Goal: Information Seeking & Learning: Learn about a topic

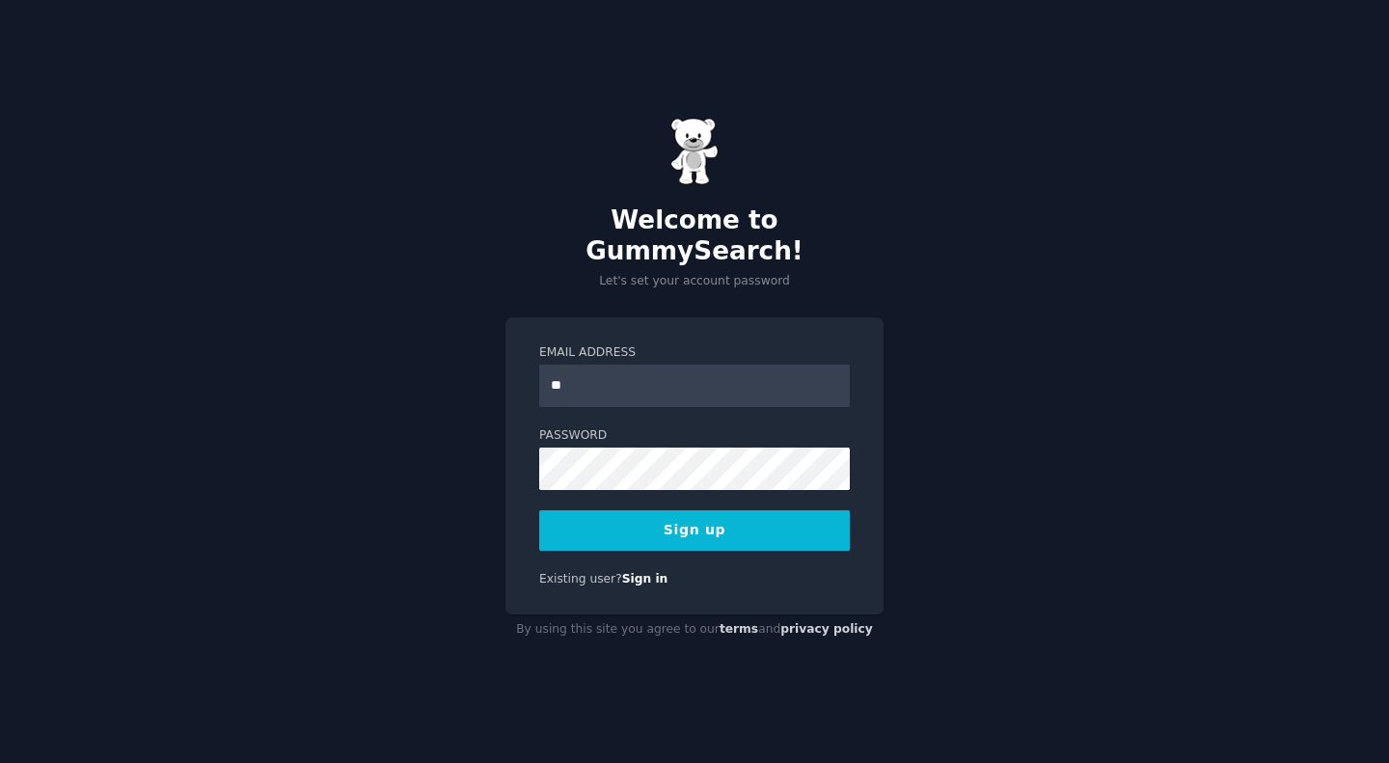
type input "*"
type input "**********"
click at [631, 510] on button "Sign up" at bounding box center [694, 530] width 311 height 41
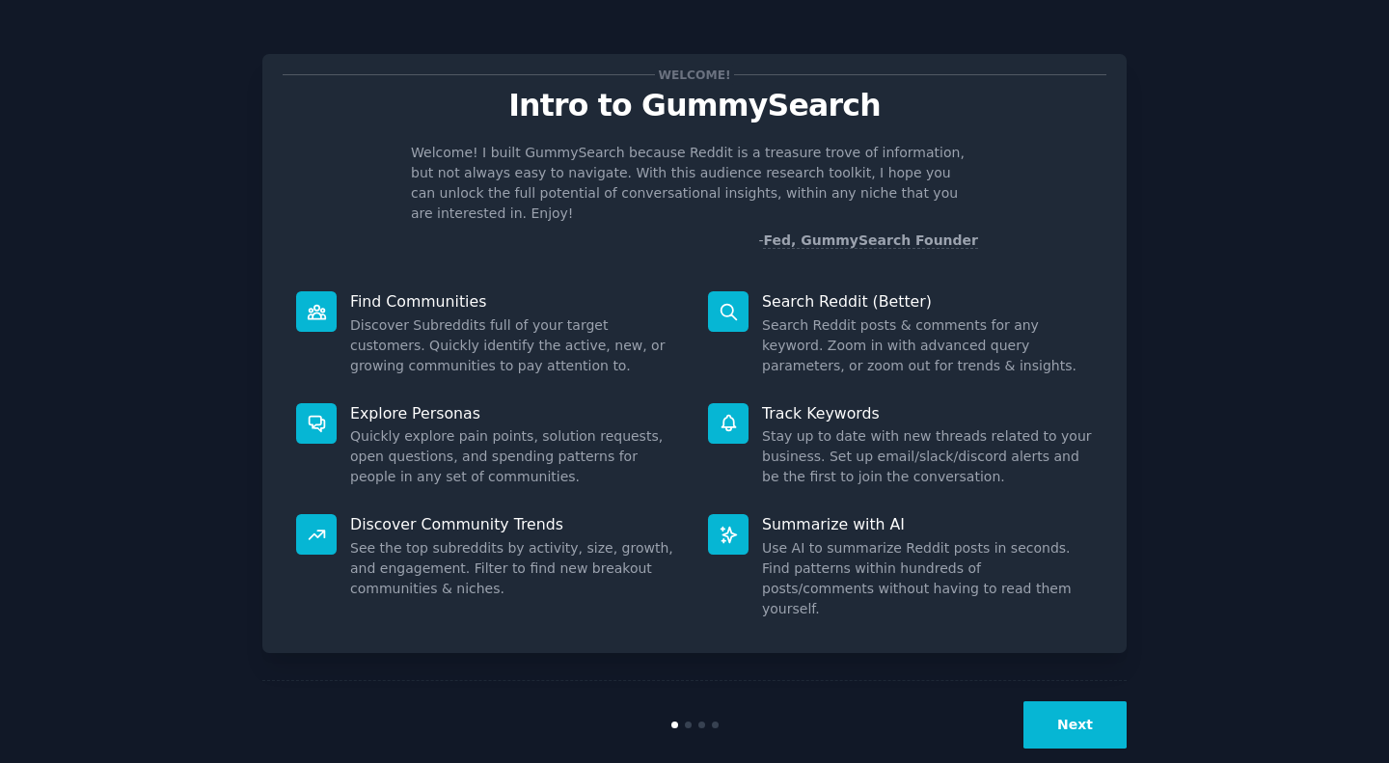
drag, startPoint x: 458, startPoint y: 0, endPoint x: 640, endPoint y: 720, distance: 742.2
click at [640, 720] on div "Next" at bounding box center [694, 724] width 864 height 89
click at [1082, 703] on button "Next" at bounding box center [1075, 724] width 103 height 47
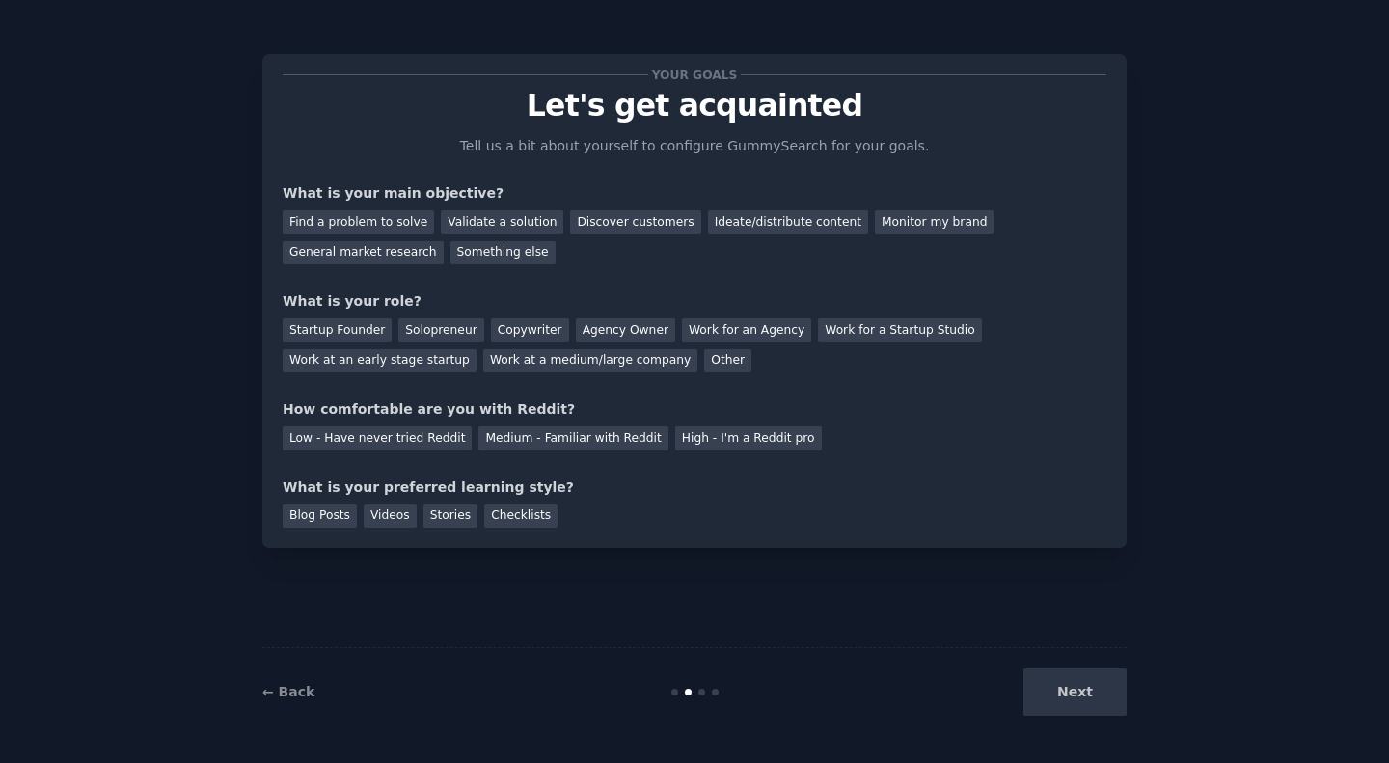
click at [1072, 691] on div "Next" at bounding box center [982, 692] width 288 height 47
click at [329, 523] on div "Blog Posts" at bounding box center [320, 517] width 74 height 24
click at [379, 513] on div "Videos" at bounding box center [390, 517] width 53 height 24
click at [322, 511] on div "Blog Posts" at bounding box center [320, 517] width 74 height 24
click at [436, 511] on div "Stories" at bounding box center [451, 517] width 54 height 24
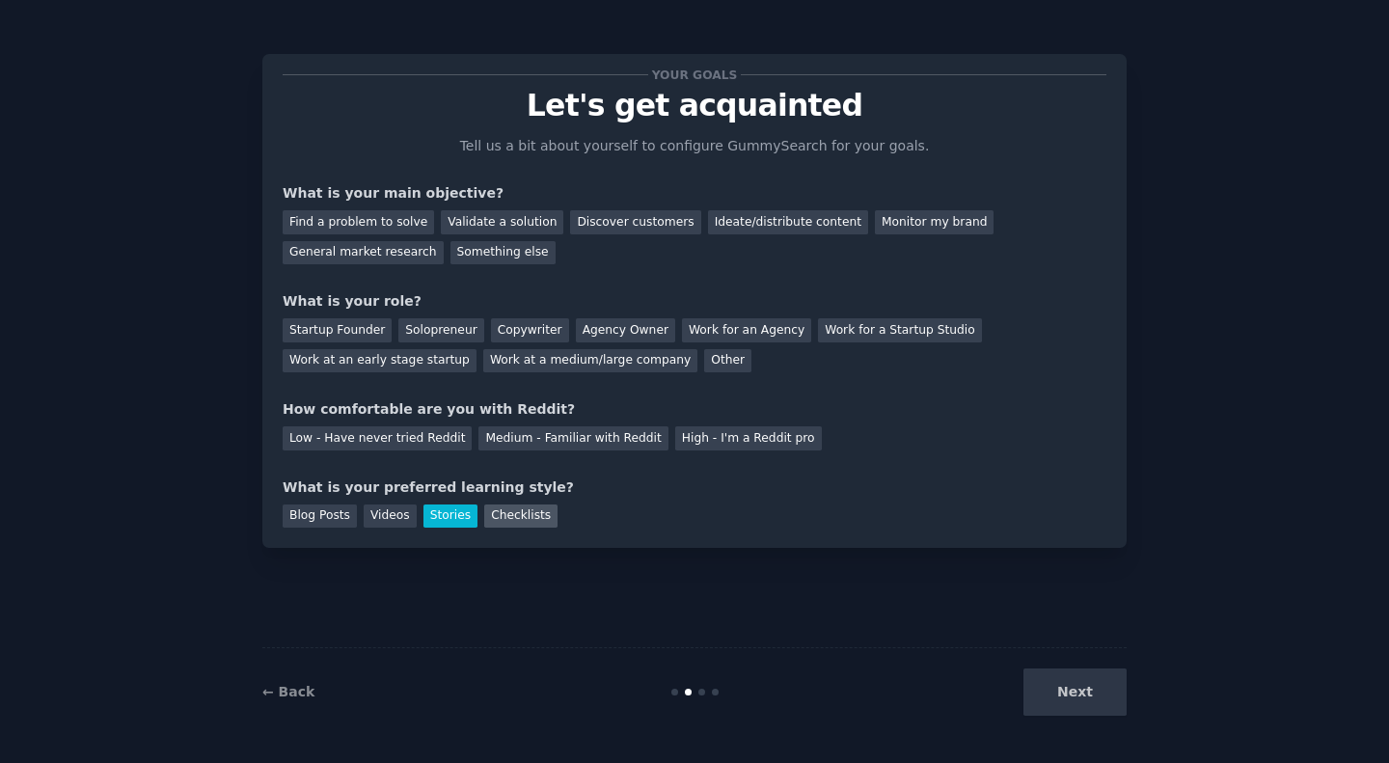
click at [496, 510] on div "Checklists" at bounding box center [520, 517] width 73 height 24
click at [532, 432] on div "Medium - Familiar with Reddit" at bounding box center [573, 438] width 189 height 24
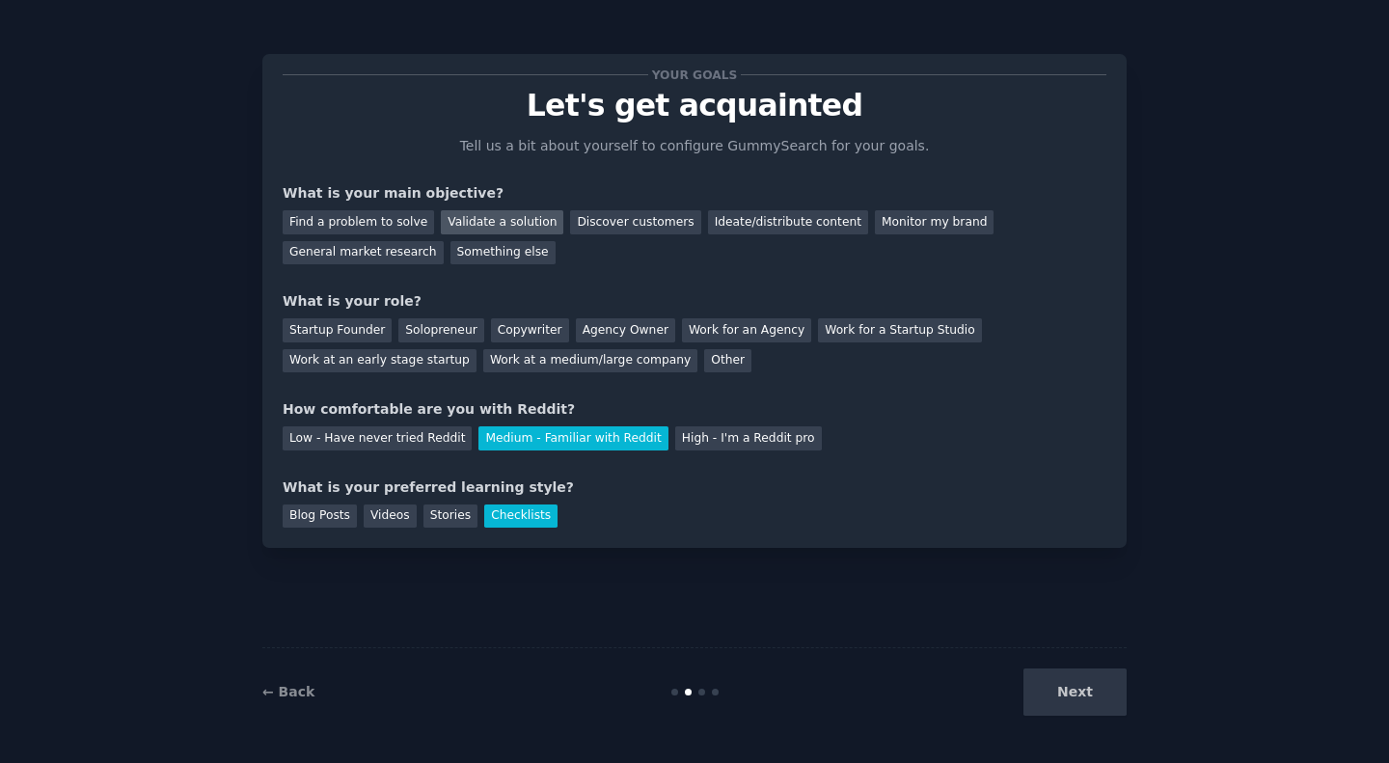
click at [480, 216] on div "Validate a solution" at bounding box center [502, 222] width 123 height 24
click at [444, 241] on div "General market research" at bounding box center [363, 253] width 161 height 24
click at [500, 212] on div "Validate a solution" at bounding box center [502, 222] width 123 height 24
click at [346, 332] on div "Startup Founder" at bounding box center [337, 330] width 109 height 24
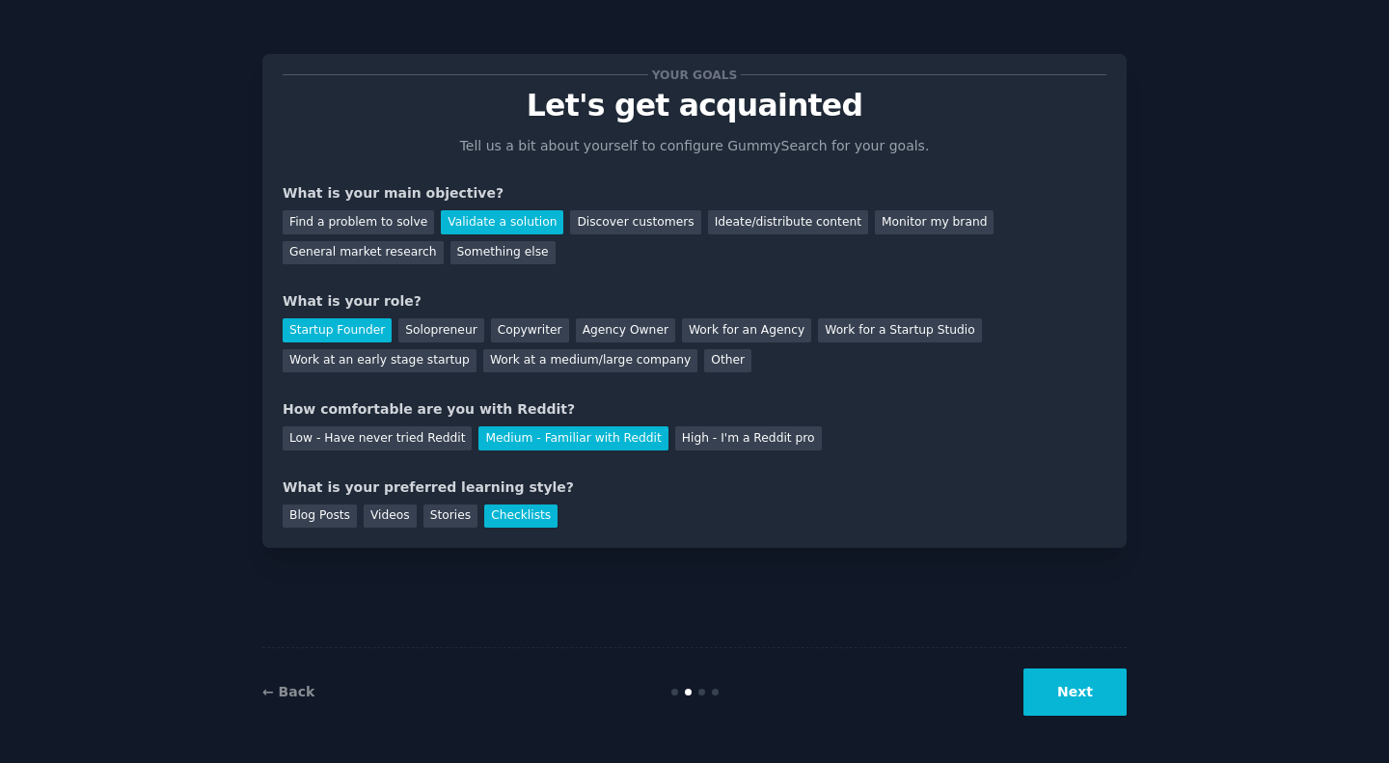
click at [1073, 703] on button "Next" at bounding box center [1075, 692] width 103 height 47
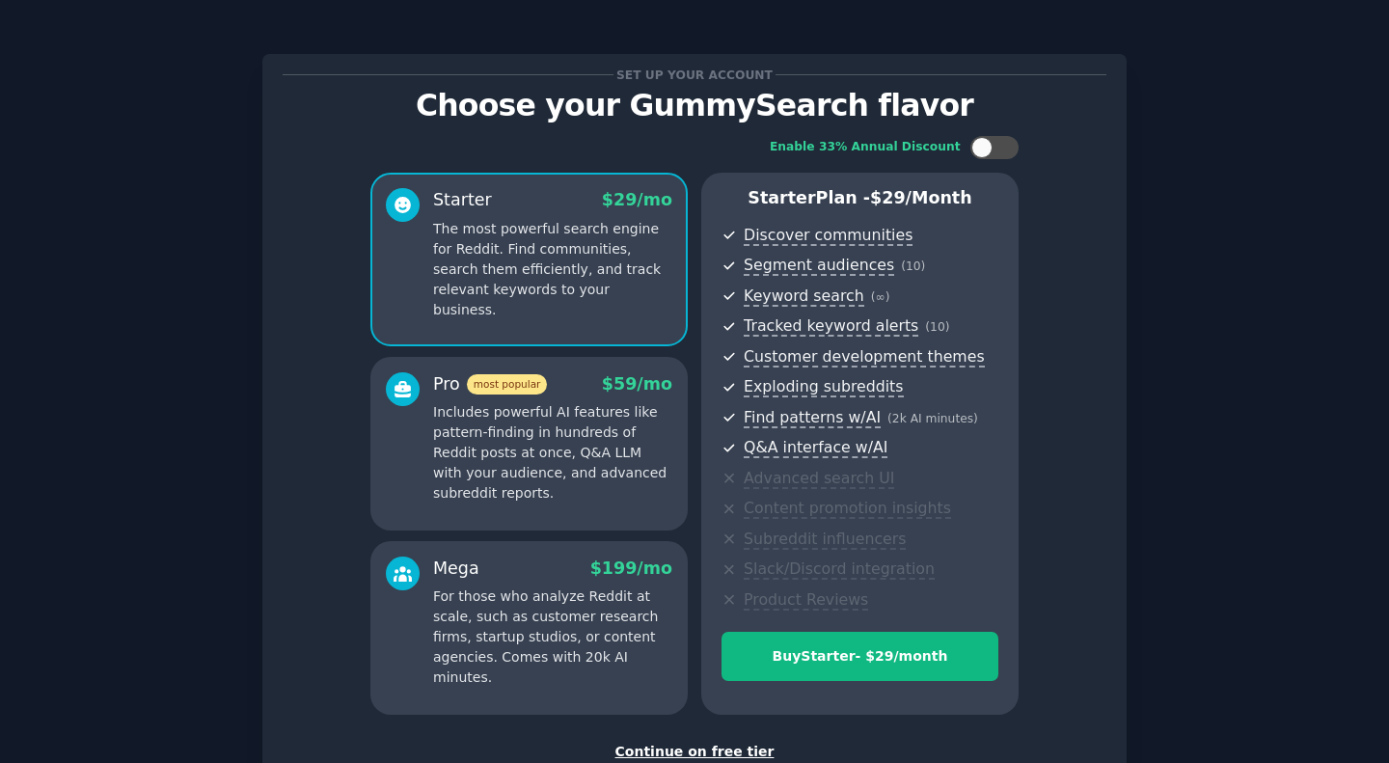
click at [720, 745] on div "Continue on free tier" at bounding box center [695, 752] width 824 height 20
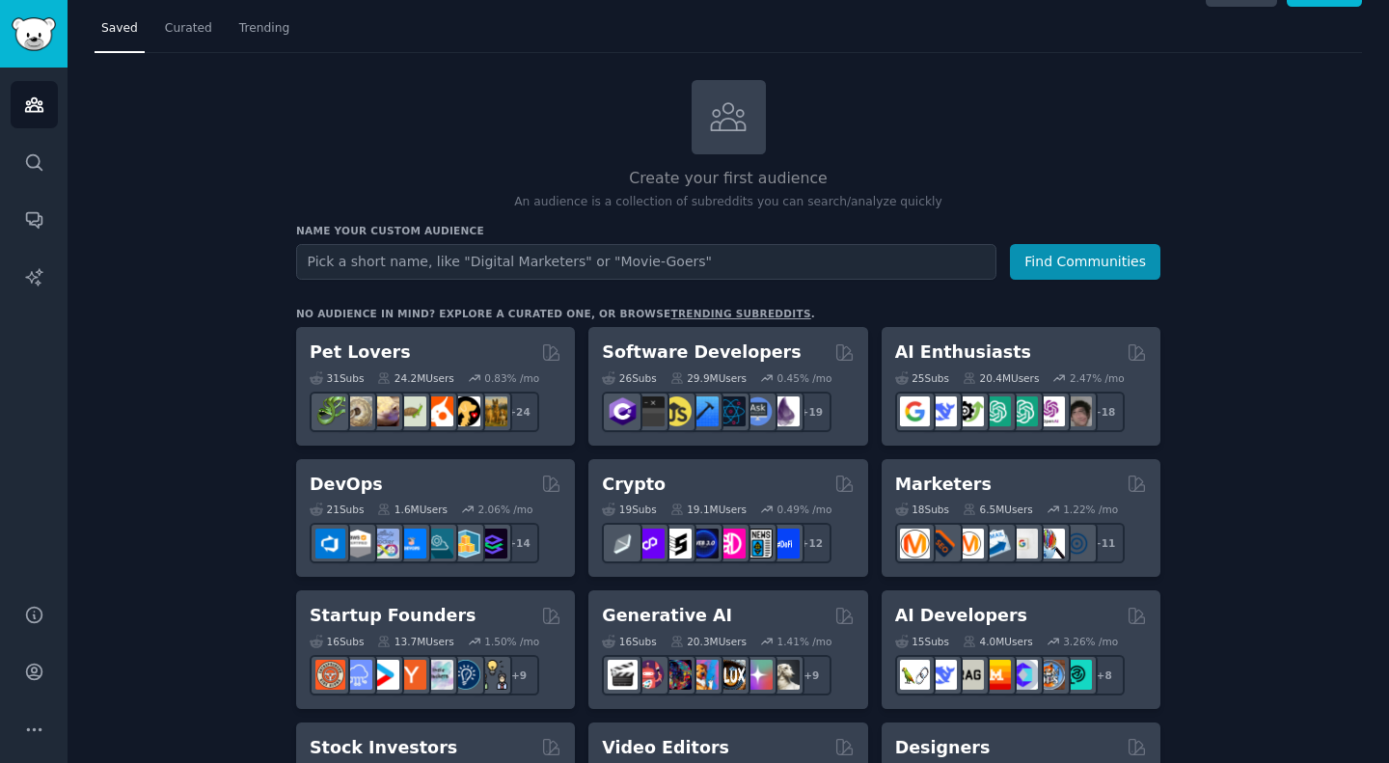
scroll to position [39, 0]
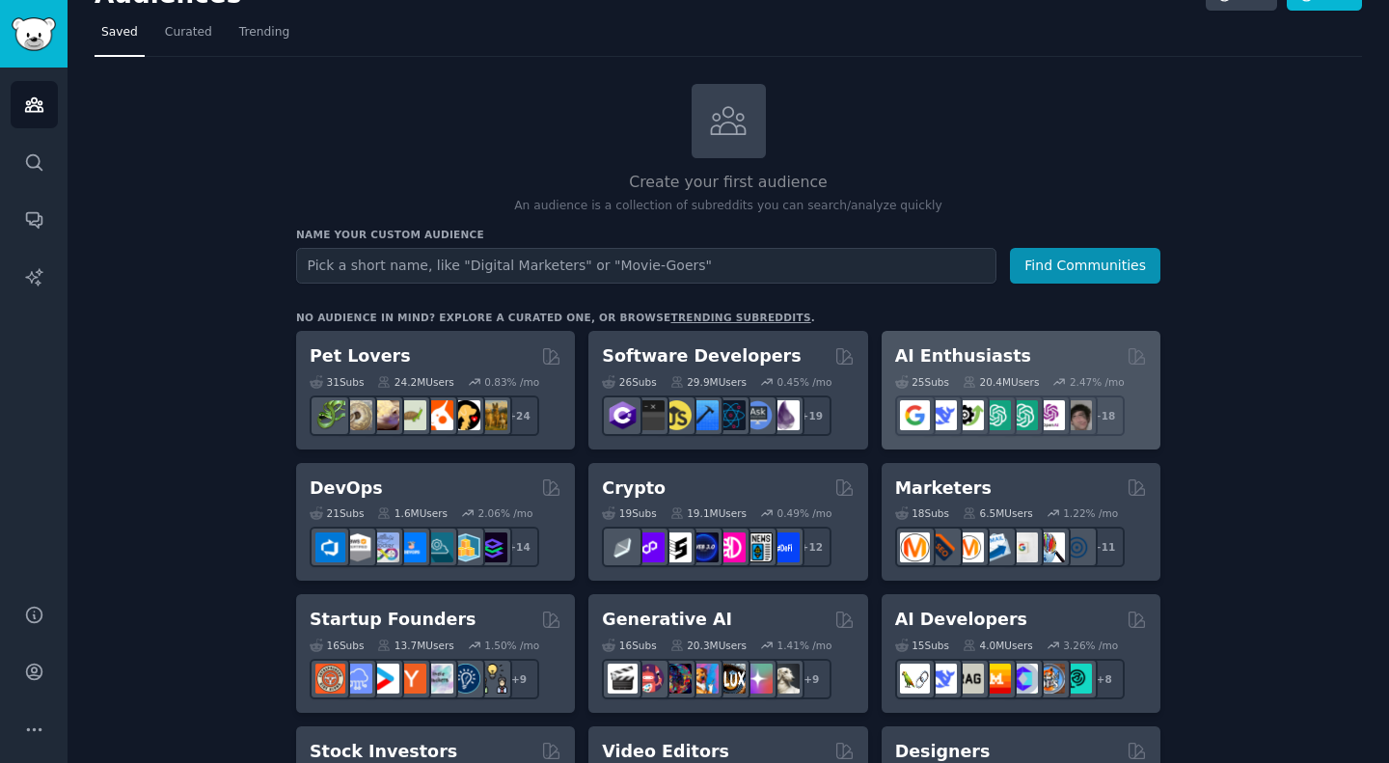
click at [1007, 353] on div "AI Enthusiasts" at bounding box center [1021, 356] width 252 height 24
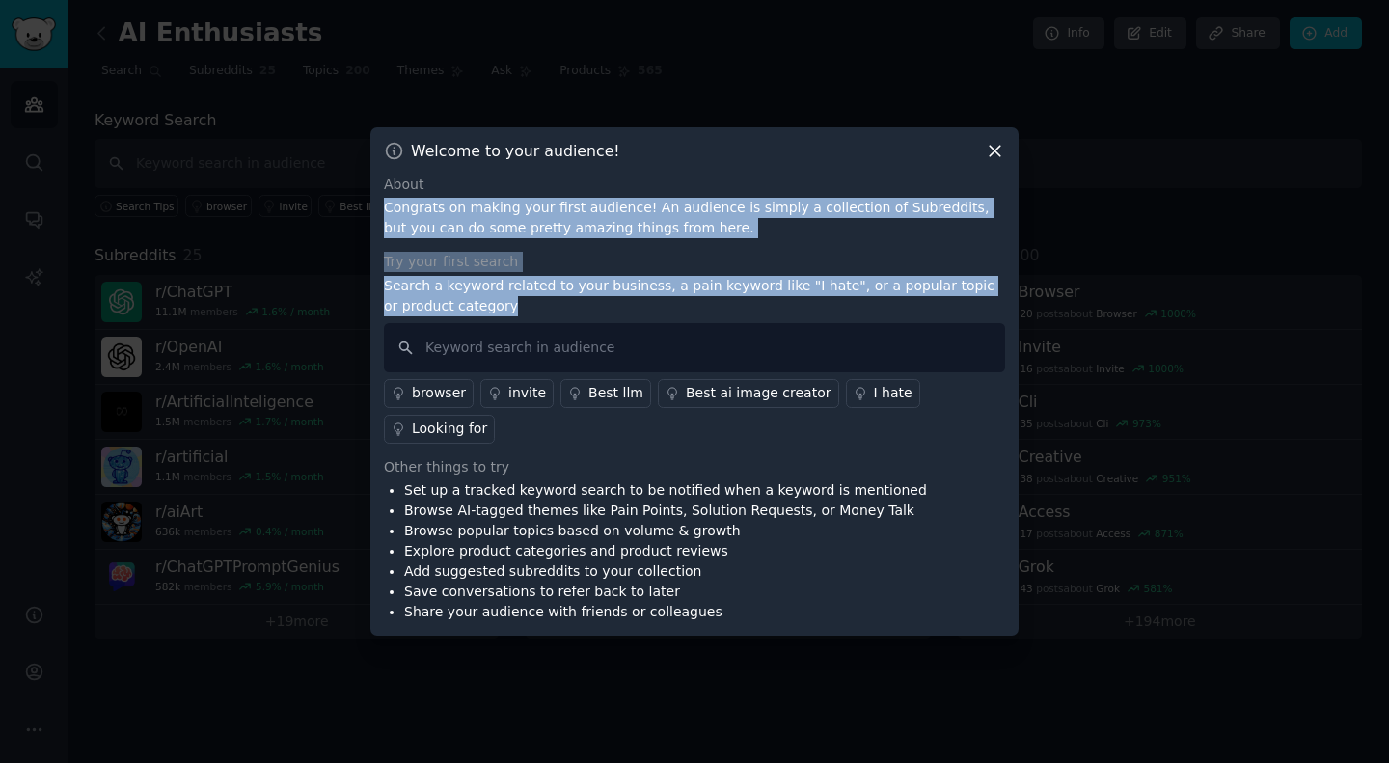
drag, startPoint x: 388, startPoint y: 226, endPoint x: 746, endPoint y: 316, distance: 369.2
click at [746, 316] on div "About Congrats on making your first audience! An audience is simply a collectio…" at bounding box center [694, 399] width 621 height 449
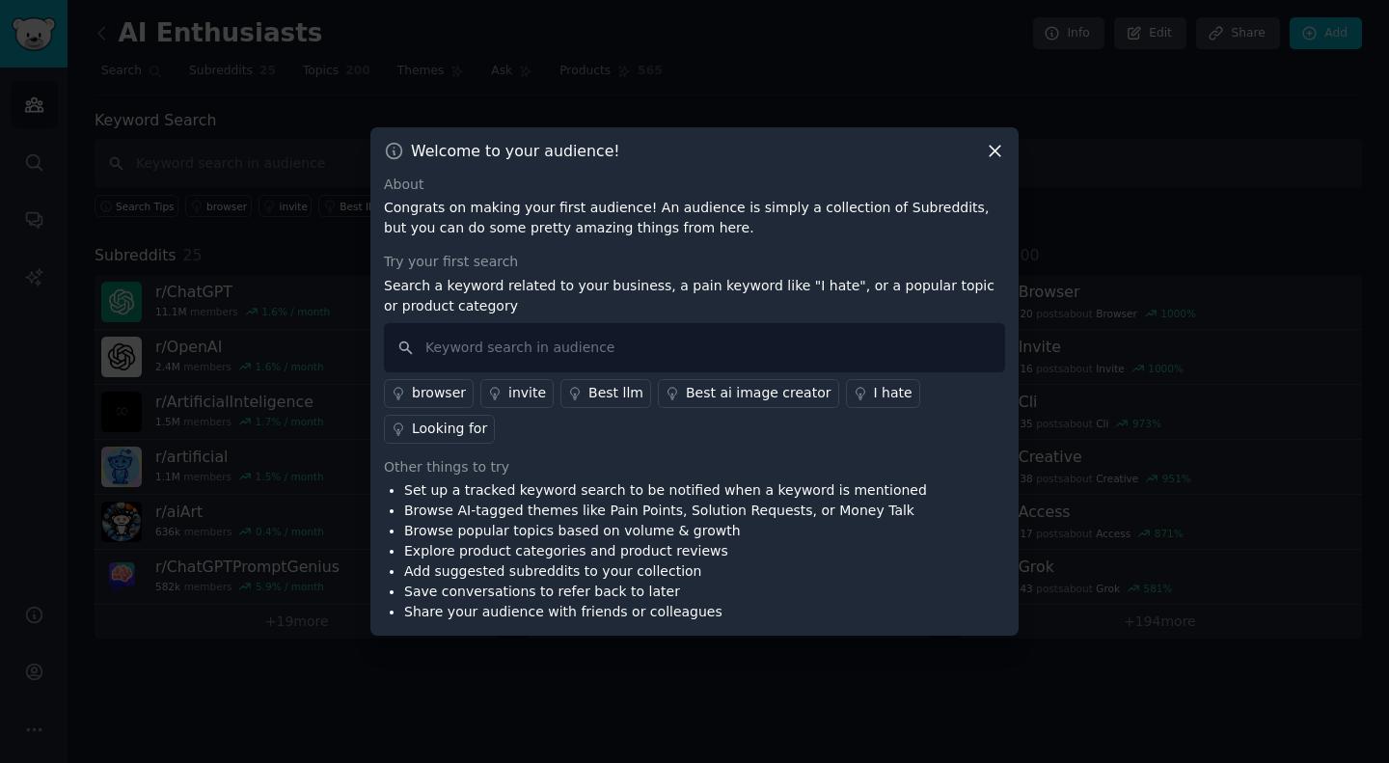
click at [976, 161] on div "Welcome to your audience!" at bounding box center [694, 151] width 621 height 20
click at [992, 161] on icon at bounding box center [995, 151] width 20 height 20
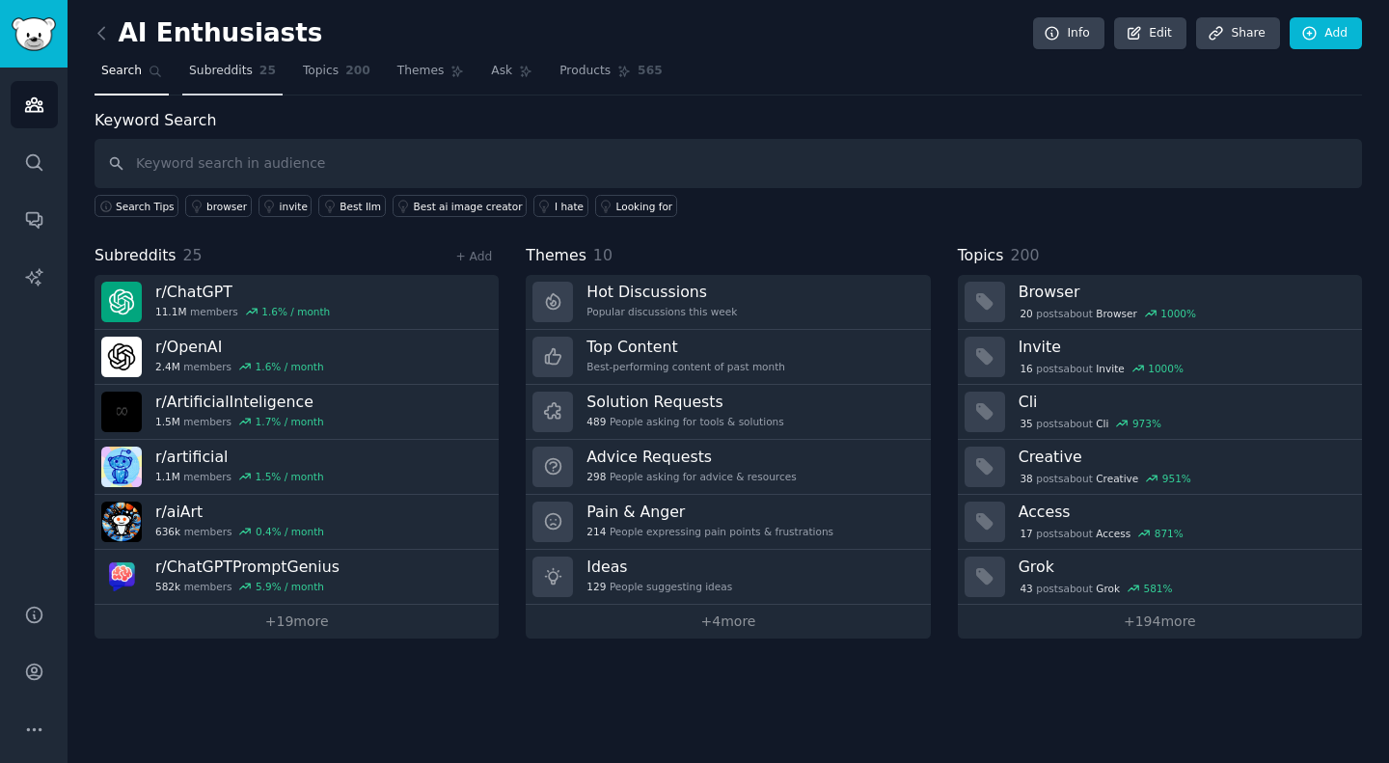
click at [225, 71] on span "Subreddits" at bounding box center [221, 71] width 64 height 17
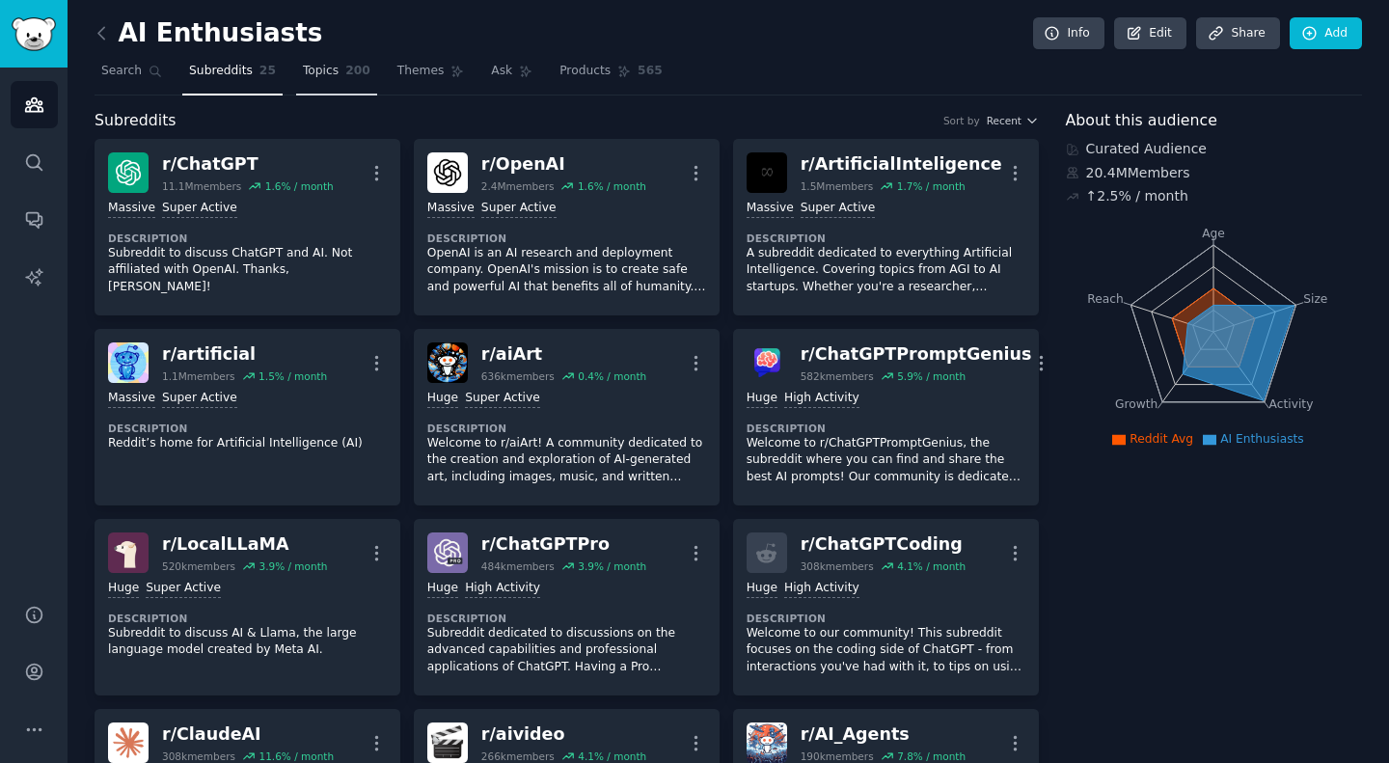
click at [296, 80] on link "Topics 200" at bounding box center [336, 76] width 81 height 40
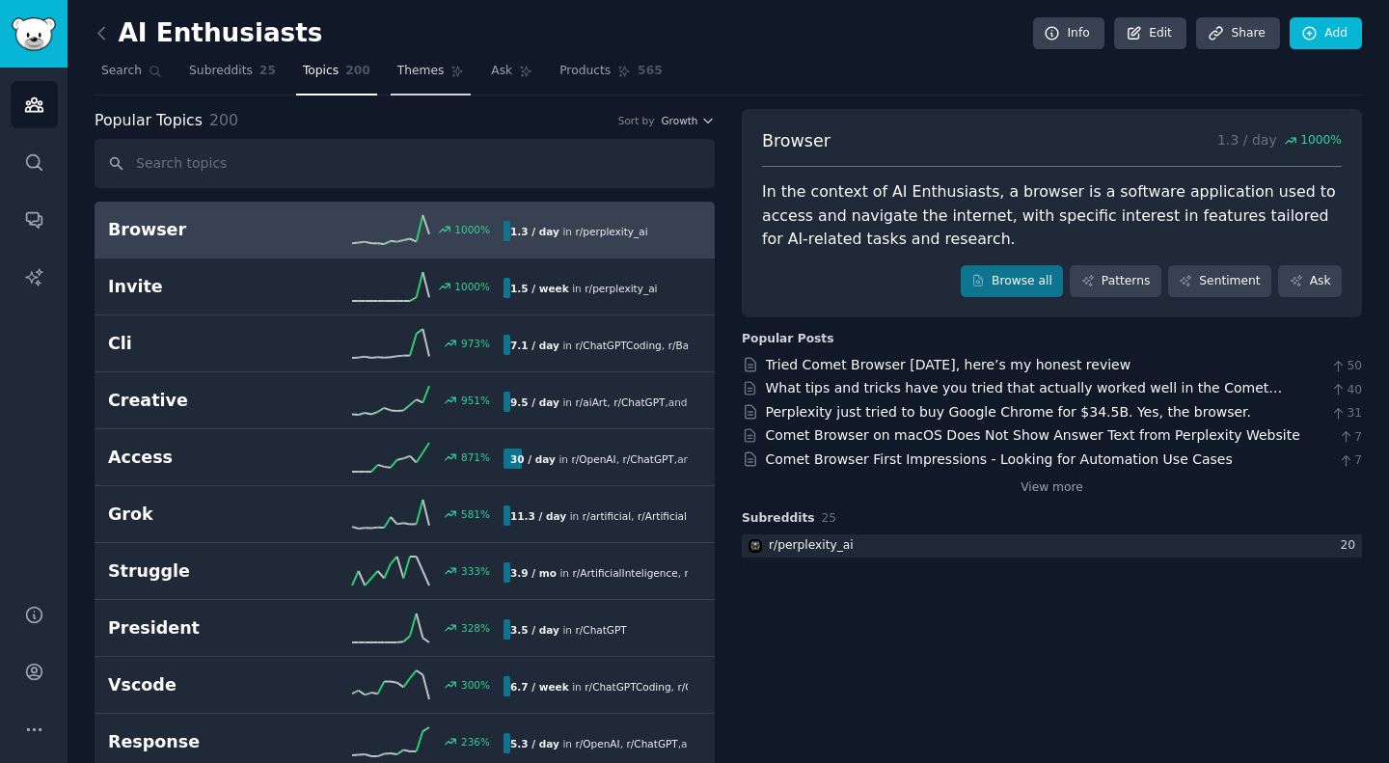
click at [420, 71] on link "Themes" at bounding box center [431, 76] width 81 height 40
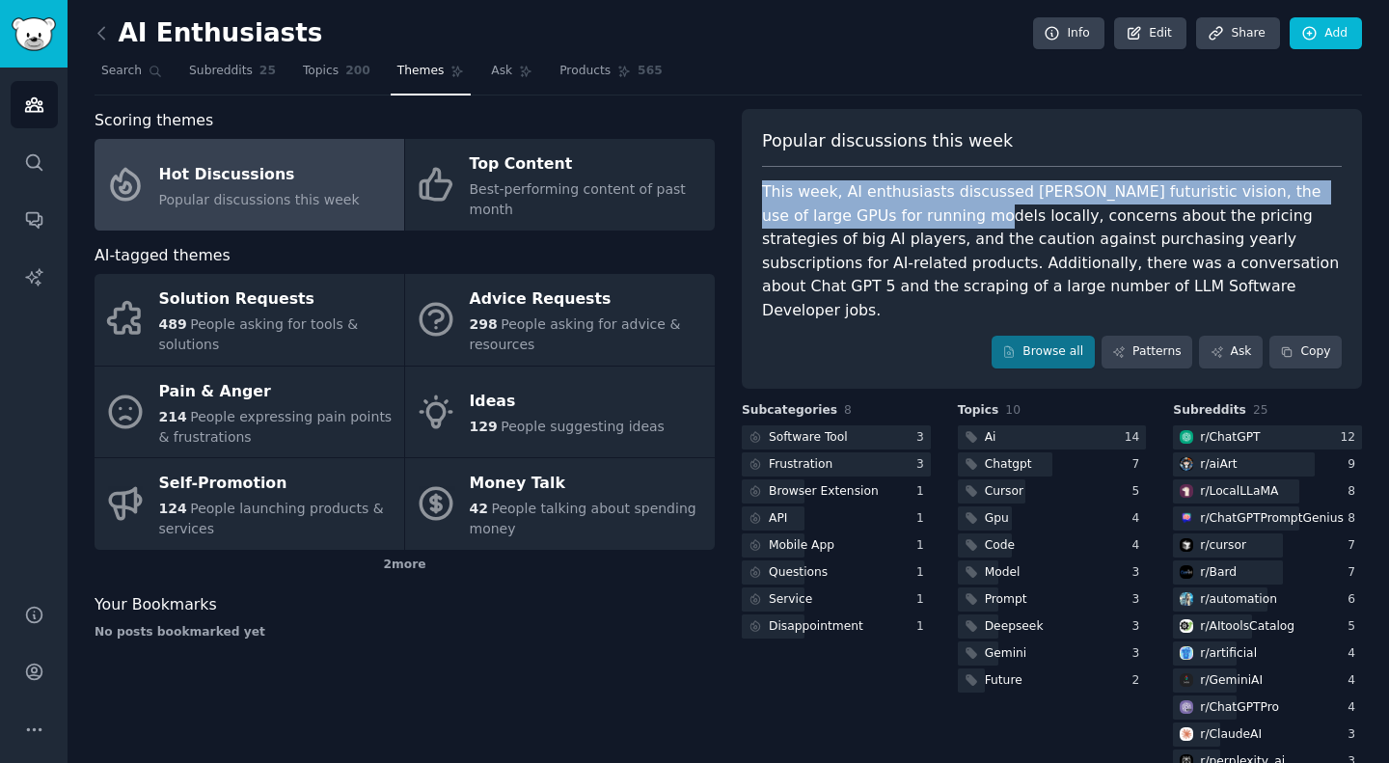
drag, startPoint x: 752, startPoint y: 189, endPoint x: 906, endPoint y: 228, distance: 159.1
click at [906, 228] on div "Popular discussions this week This week, AI enthusiasts discussed Mark Zuckerbe…" at bounding box center [1052, 249] width 620 height 280
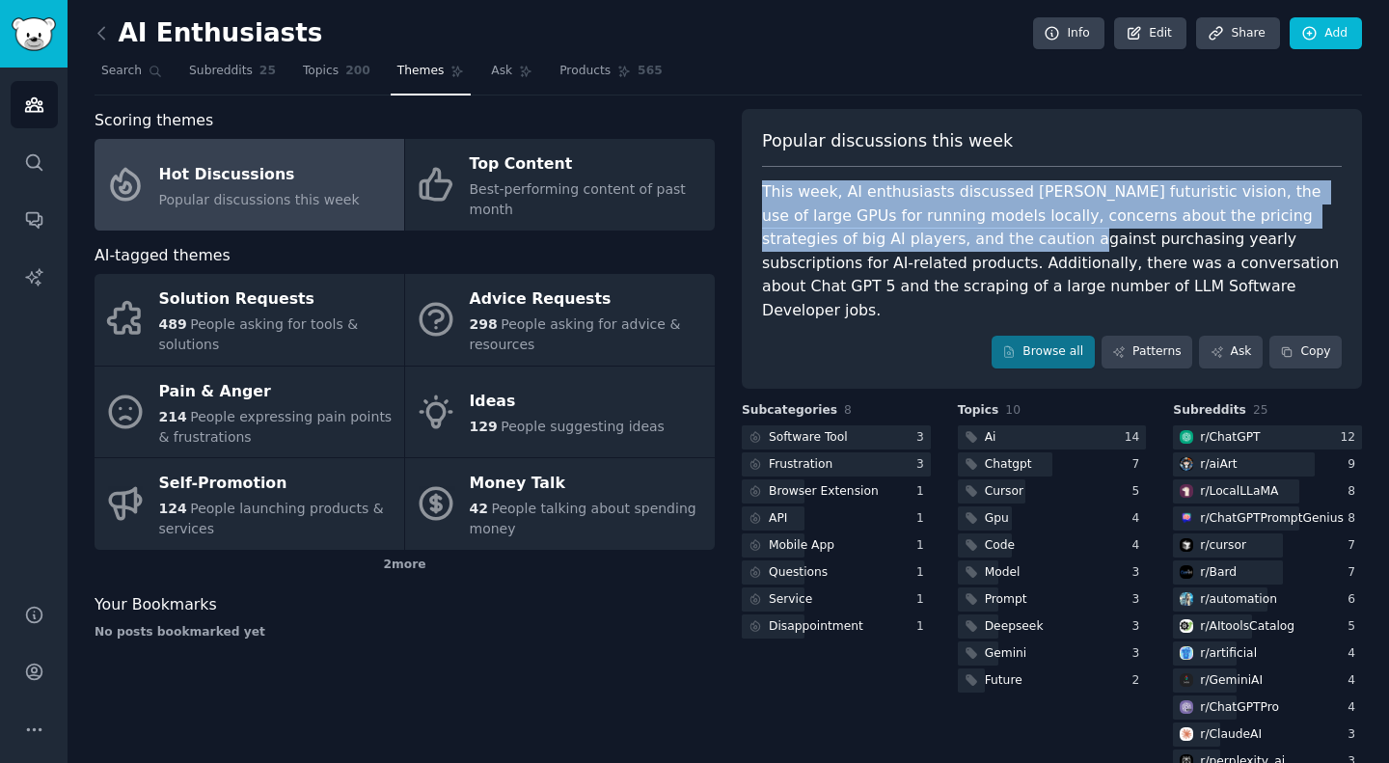
click at [906, 228] on div "This week, AI enthusiasts discussed Mark Zuckerberg's futuristic vision, the us…" at bounding box center [1052, 251] width 580 height 142
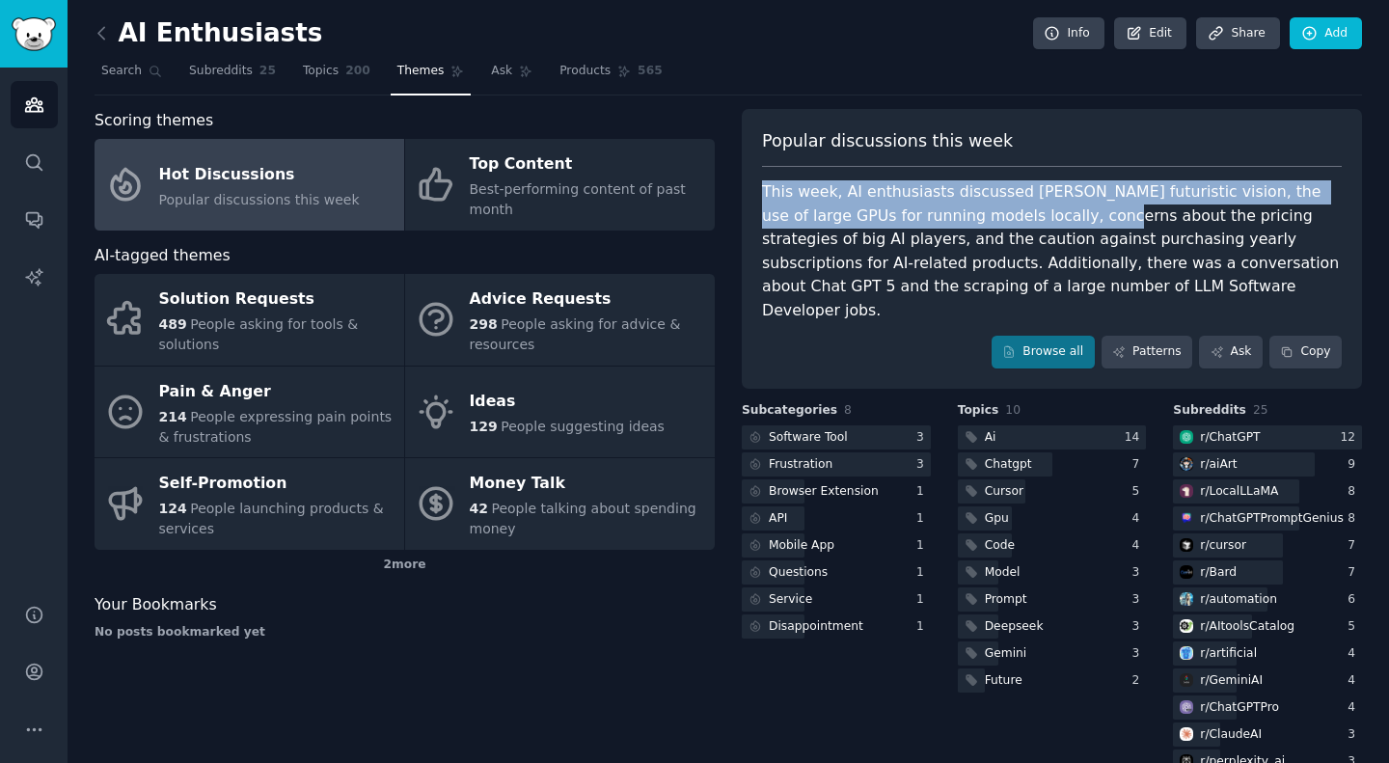
drag, startPoint x: 759, startPoint y: 187, endPoint x: 1022, endPoint y: 211, distance: 263.5
click at [1022, 211] on div "Popular discussions this week This week, AI enthusiasts discussed Mark Zuckerbe…" at bounding box center [1052, 249] width 620 height 280
click at [1022, 211] on div "This week, AI enthusiasts discussed Mark Zuckerberg's futuristic vision, the us…" at bounding box center [1052, 251] width 580 height 142
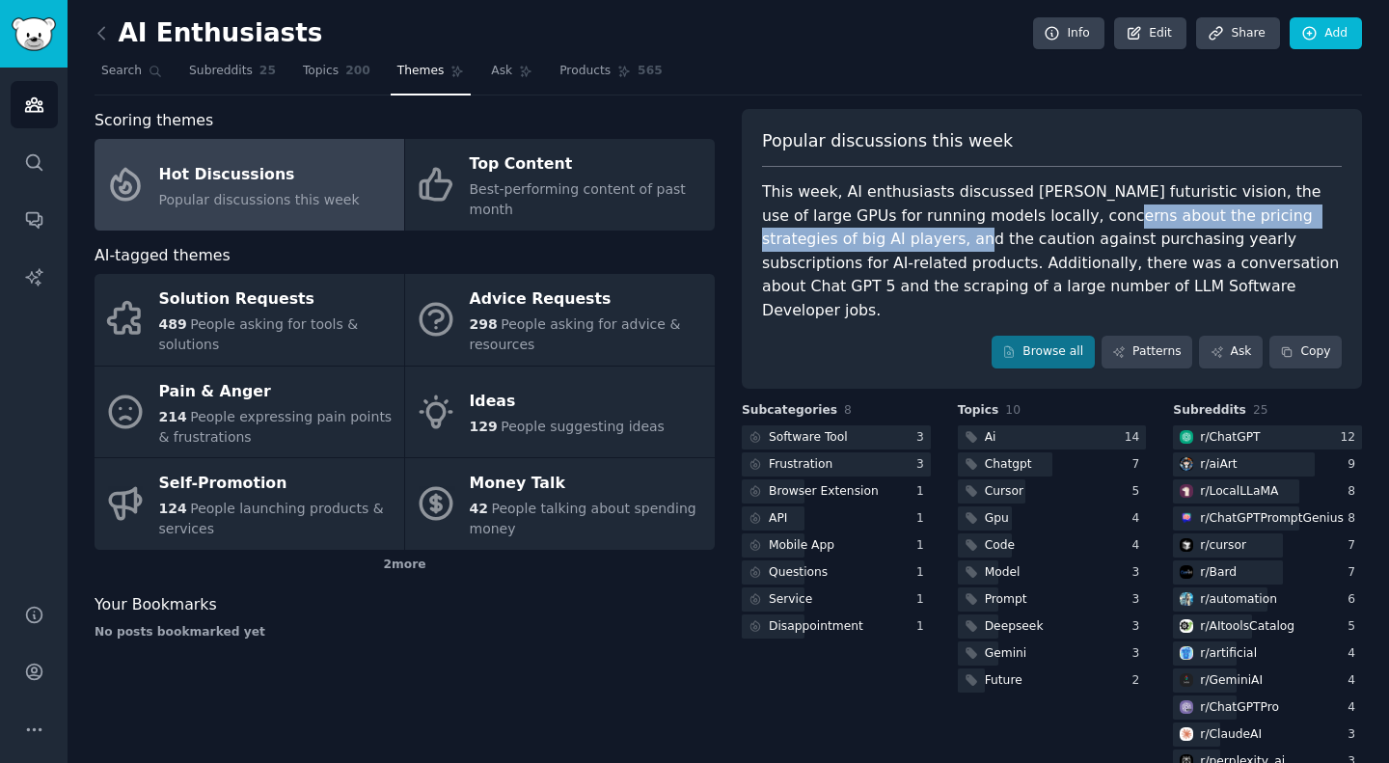
drag, startPoint x: 1022, startPoint y: 211, endPoint x: 807, endPoint y: 243, distance: 216.5
click at [807, 243] on div "This week, AI enthusiasts discussed Mark Zuckerberg's futuristic vision, the us…" at bounding box center [1052, 251] width 580 height 142
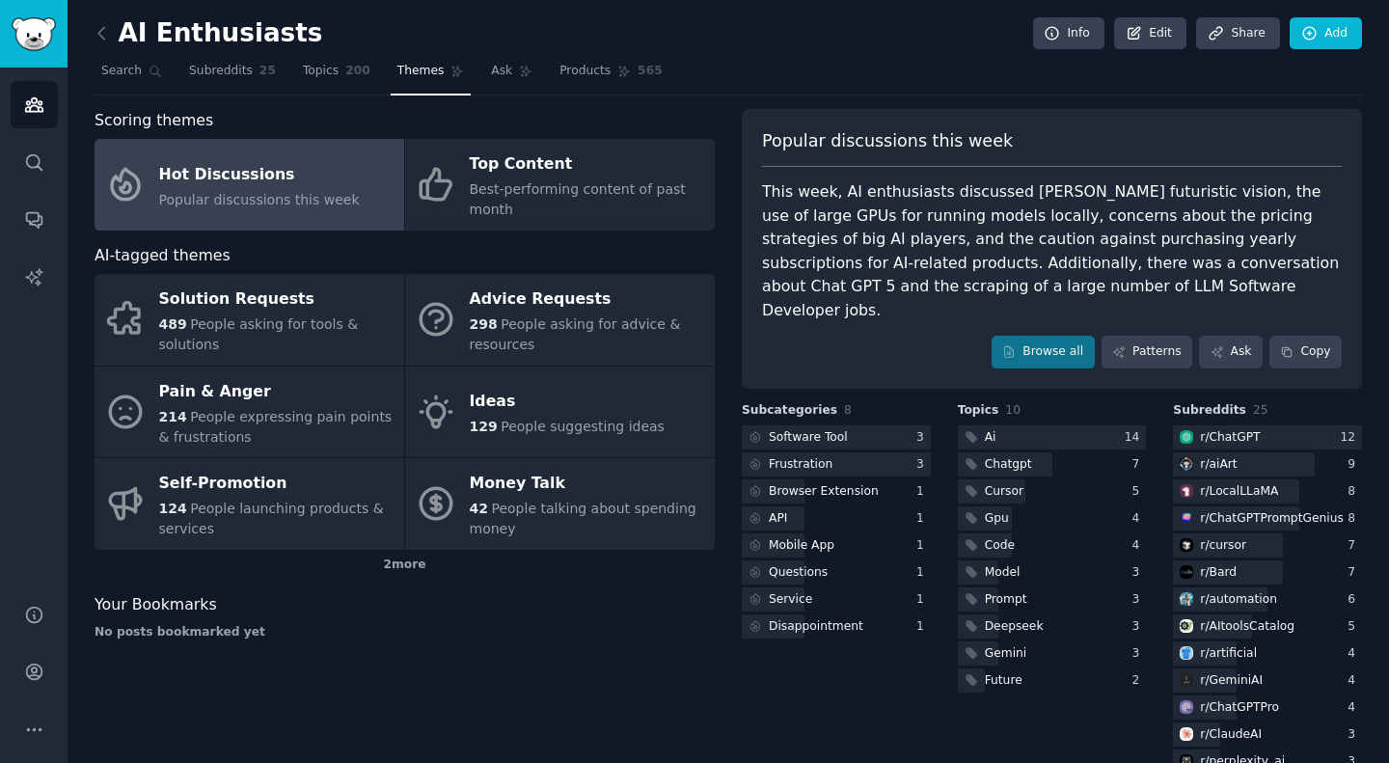
click at [815, 239] on div "This week, AI enthusiasts discussed Mark Zuckerberg's futuristic vision, the us…" at bounding box center [1052, 251] width 580 height 142
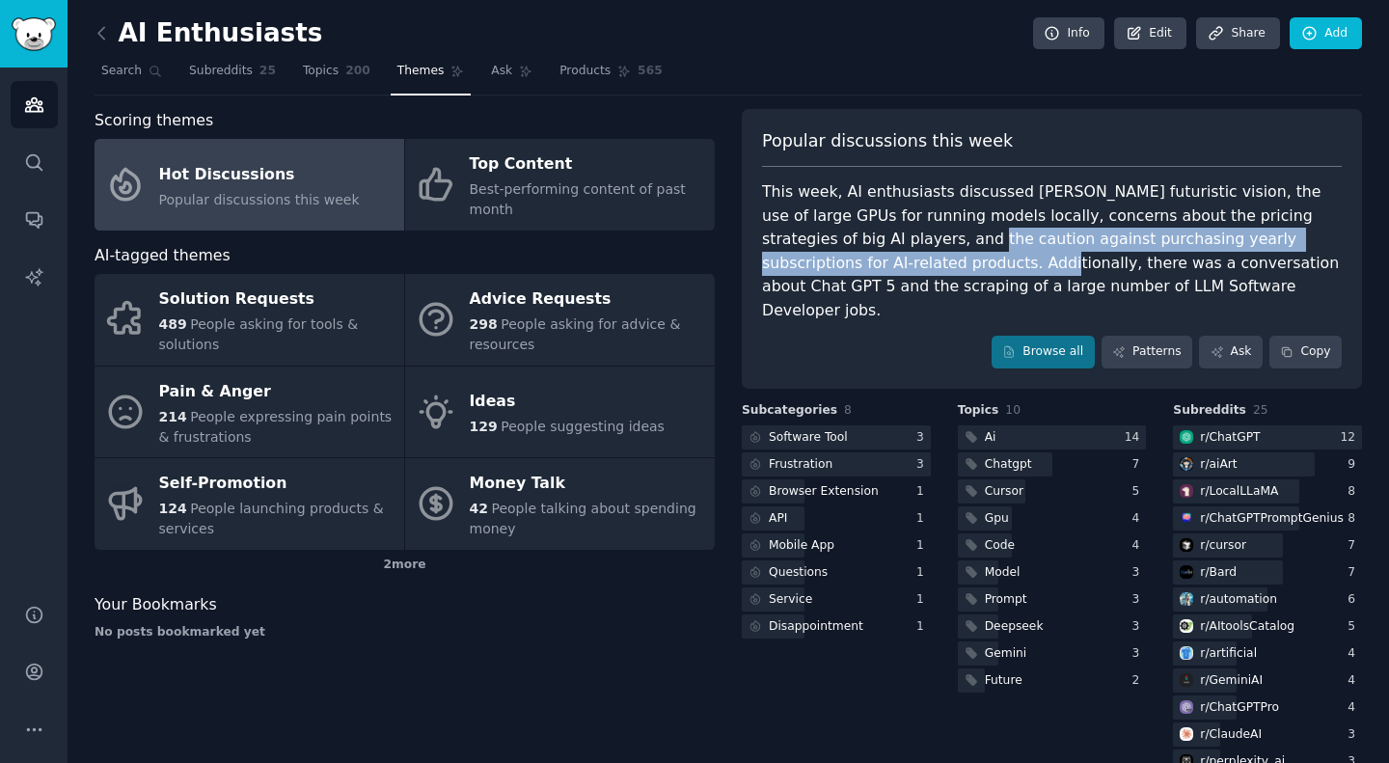
drag, startPoint x: 815, startPoint y: 239, endPoint x: 824, endPoint y: 262, distance: 24.7
click at [824, 262] on div "This week, AI enthusiasts discussed Mark Zuckerberg's futuristic vision, the us…" at bounding box center [1052, 251] width 580 height 142
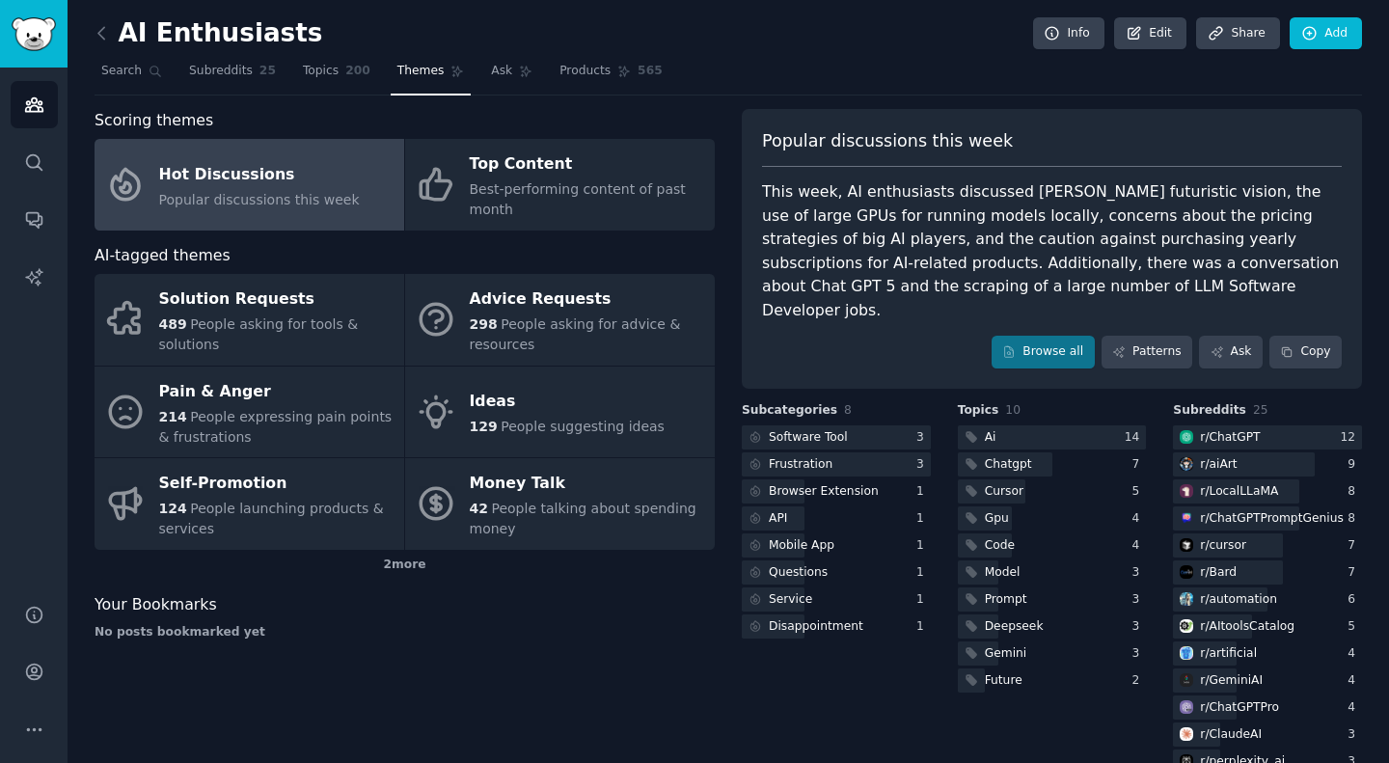
drag, startPoint x: 825, startPoint y: 262, endPoint x: 1223, endPoint y: 294, distance: 399.7
click at [1223, 294] on div "This week, AI enthusiasts discussed Mark Zuckerberg's futuristic vision, the us…" at bounding box center [1052, 251] width 580 height 142
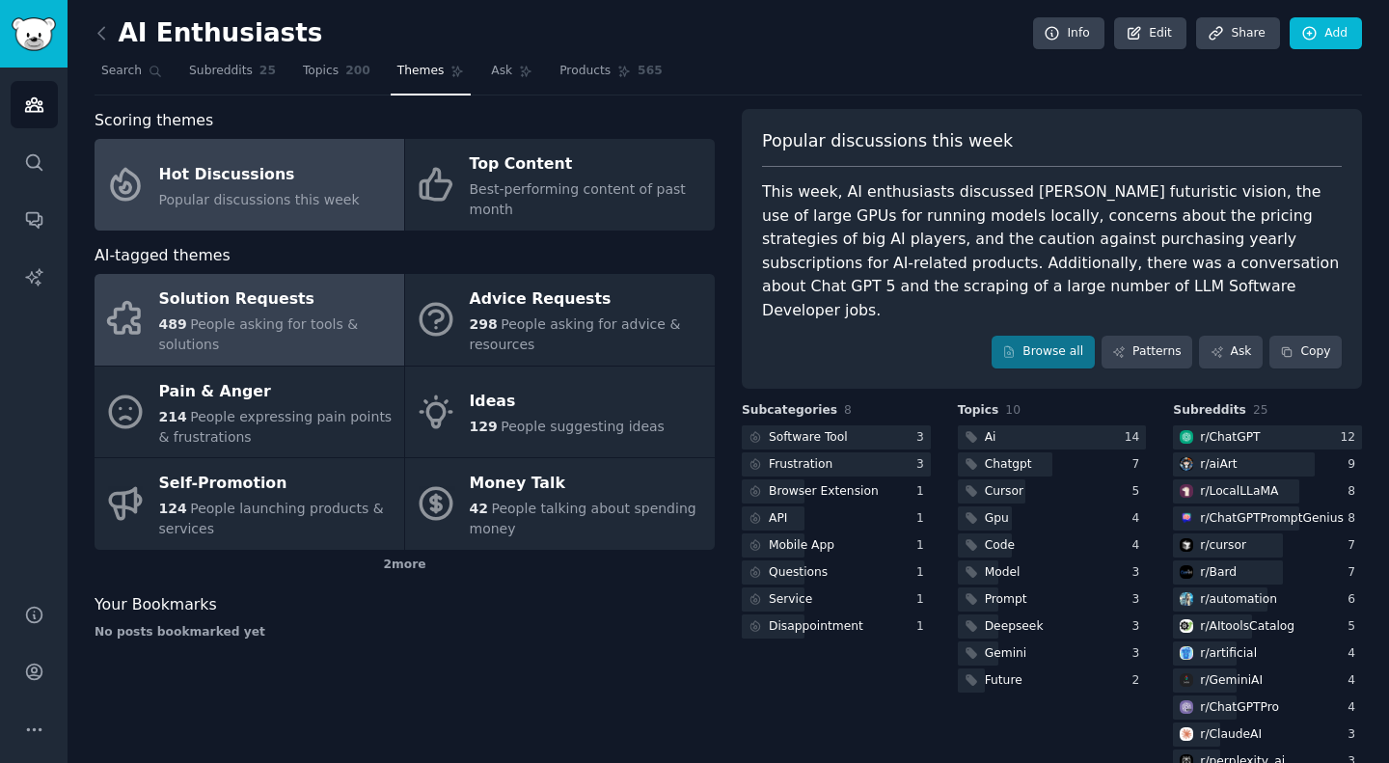
click at [299, 343] on div "489 People asking for tools & solutions" at bounding box center [276, 335] width 235 height 41
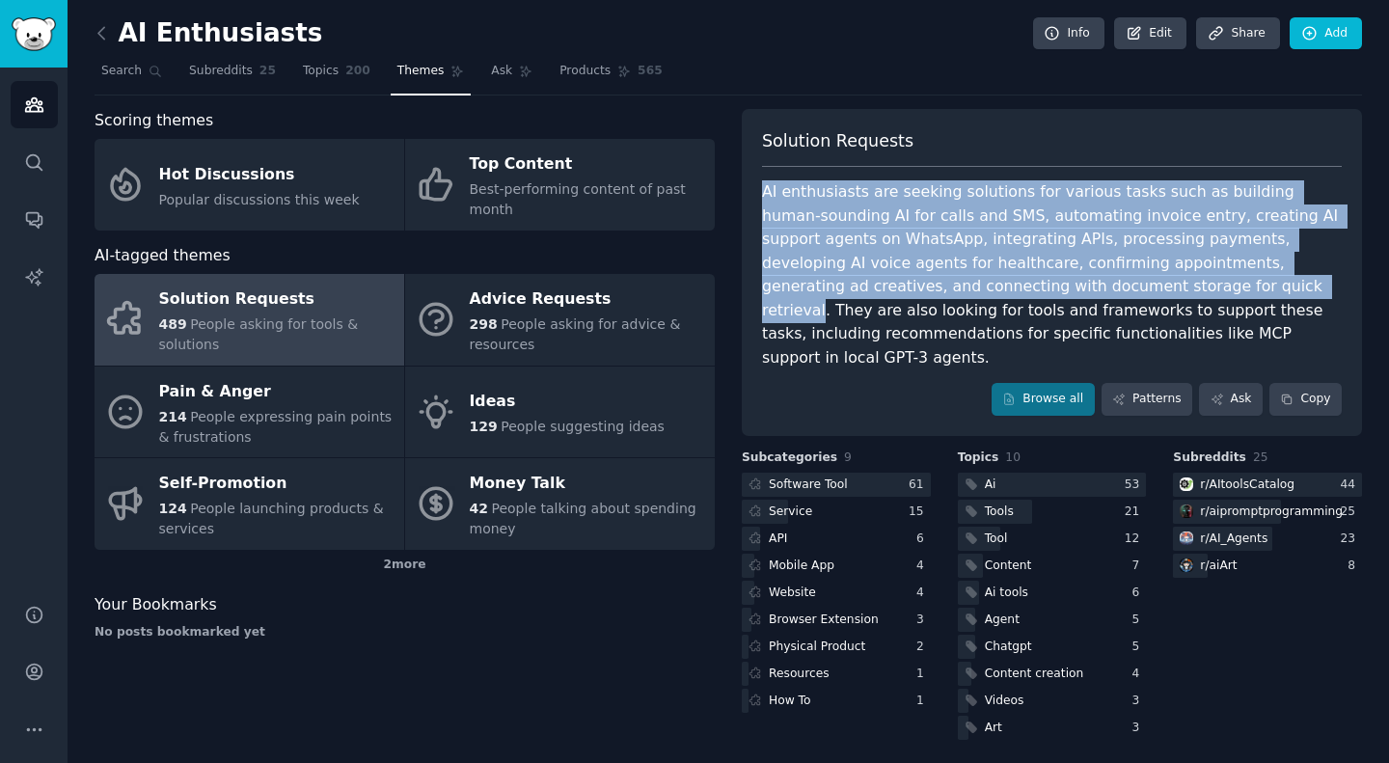
drag, startPoint x: 756, startPoint y: 184, endPoint x: 1005, endPoint y: 286, distance: 268.7
click at [1005, 286] on div "Solution Requests AI enthusiasts are seeking solutions for various tasks such a…" at bounding box center [1052, 272] width 620 height 327
click at [1005, 286] on div "AI enthusiasts are seeking solutions for various tasks such as building human-s…" at bounding box center [1052, 274] width 580 height 189
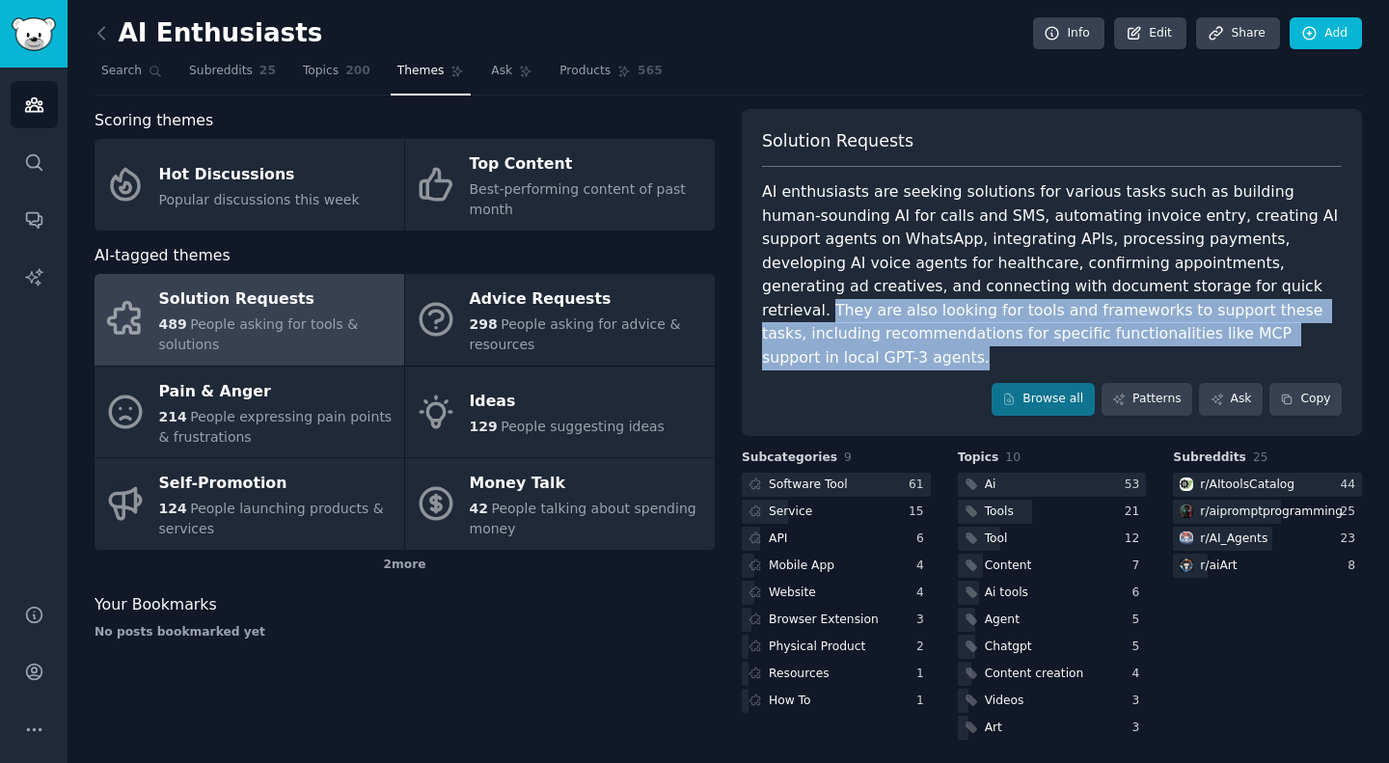
drag, startPoint x: 1015, startPoint y: 286, endPoint x: 1015, endPoint y: 329, distance: 43.4
click at [1015, 329] on div "AI enthusiasts are seeking solutions for various tasks such as building human-s…" at bounding box center [1052, 274] width 580 height 189
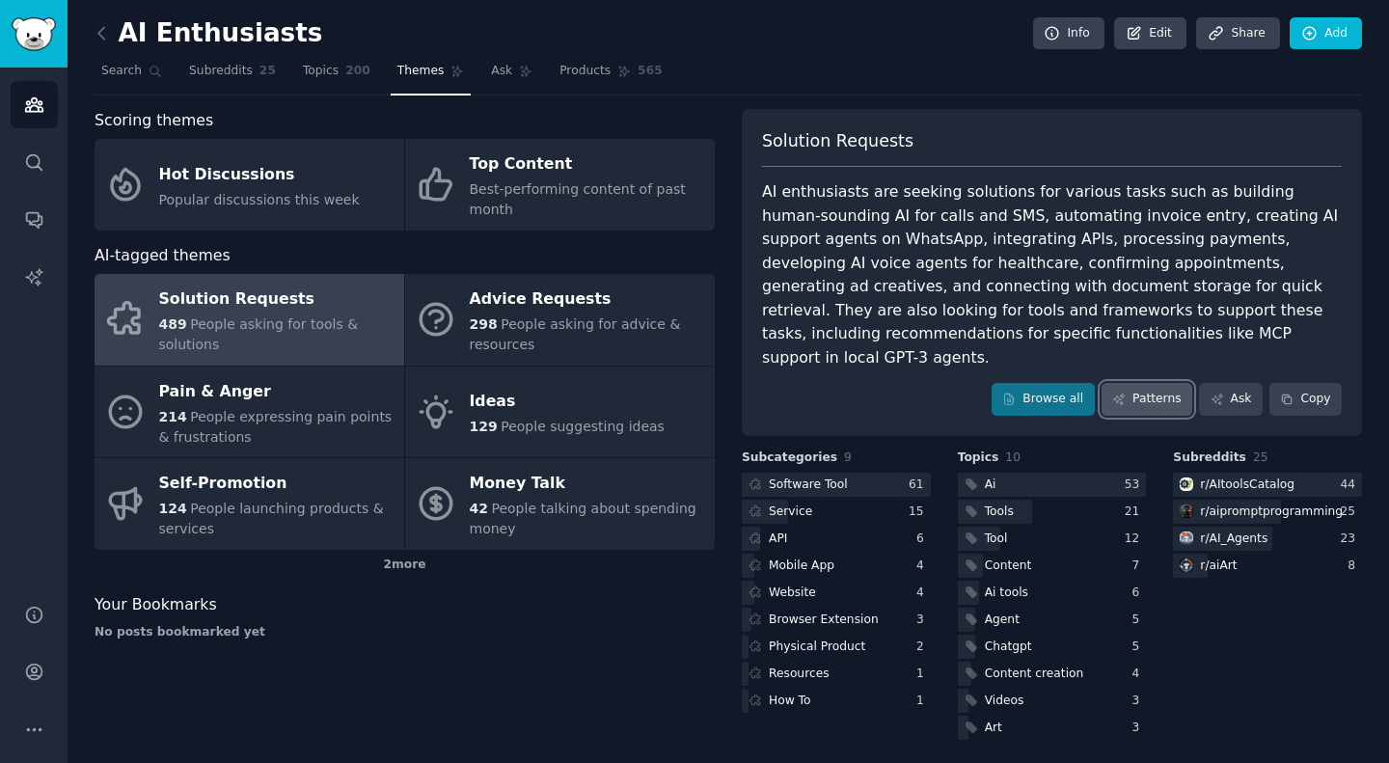
click at [1173, 383] on link "Patterns" at bounding box center [1147, 399] width 91 height 33
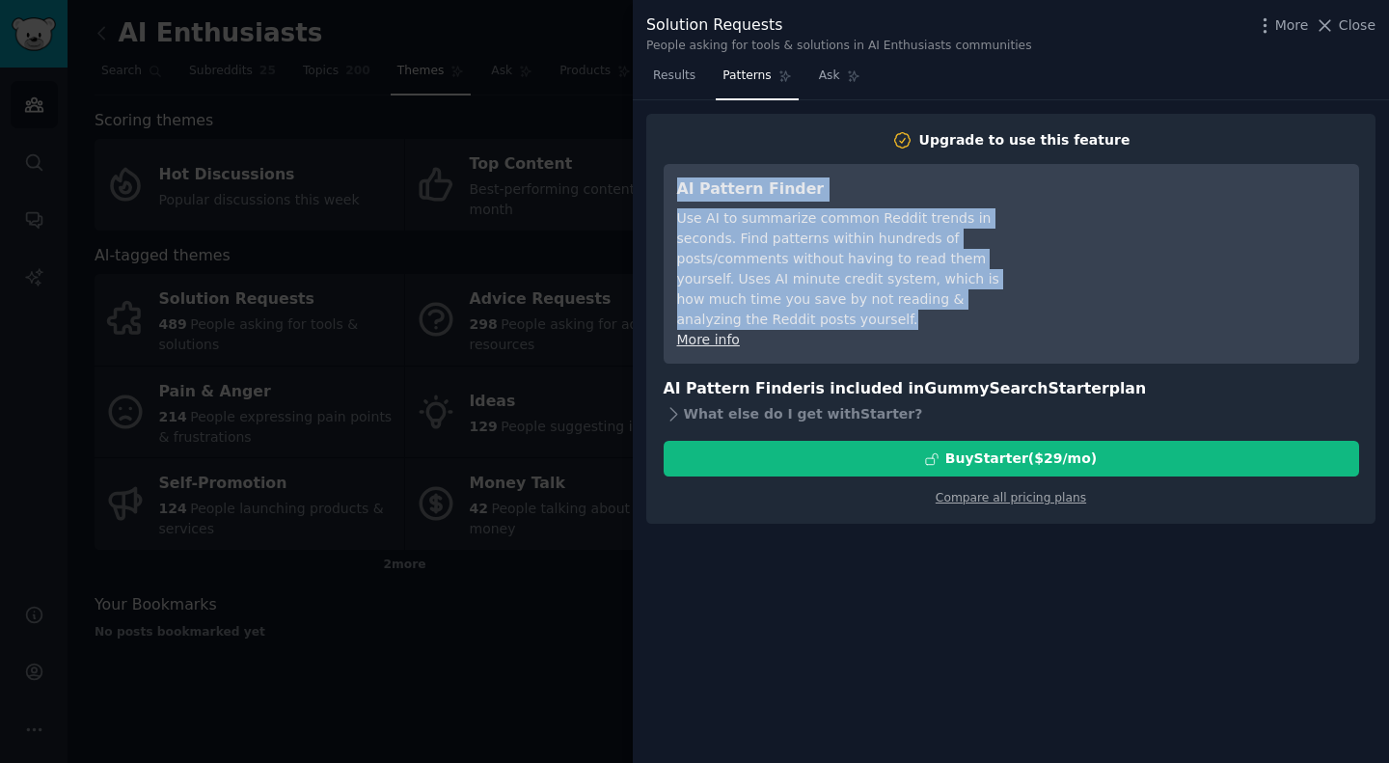
drag, startPoint x: 679, startPoint y: 192, endPoint x: 924, endPoint y: 296, distance: 266.3
click at [924, 296] on div "AI Pattern Finder Use AI to summarize common Reddit trends in seconds. Find pat…" at bounding box center [853, 264] width 352 height 173
click at [817, 86] on link "Ask" at bounding box center [839, 81] width 55 height 40
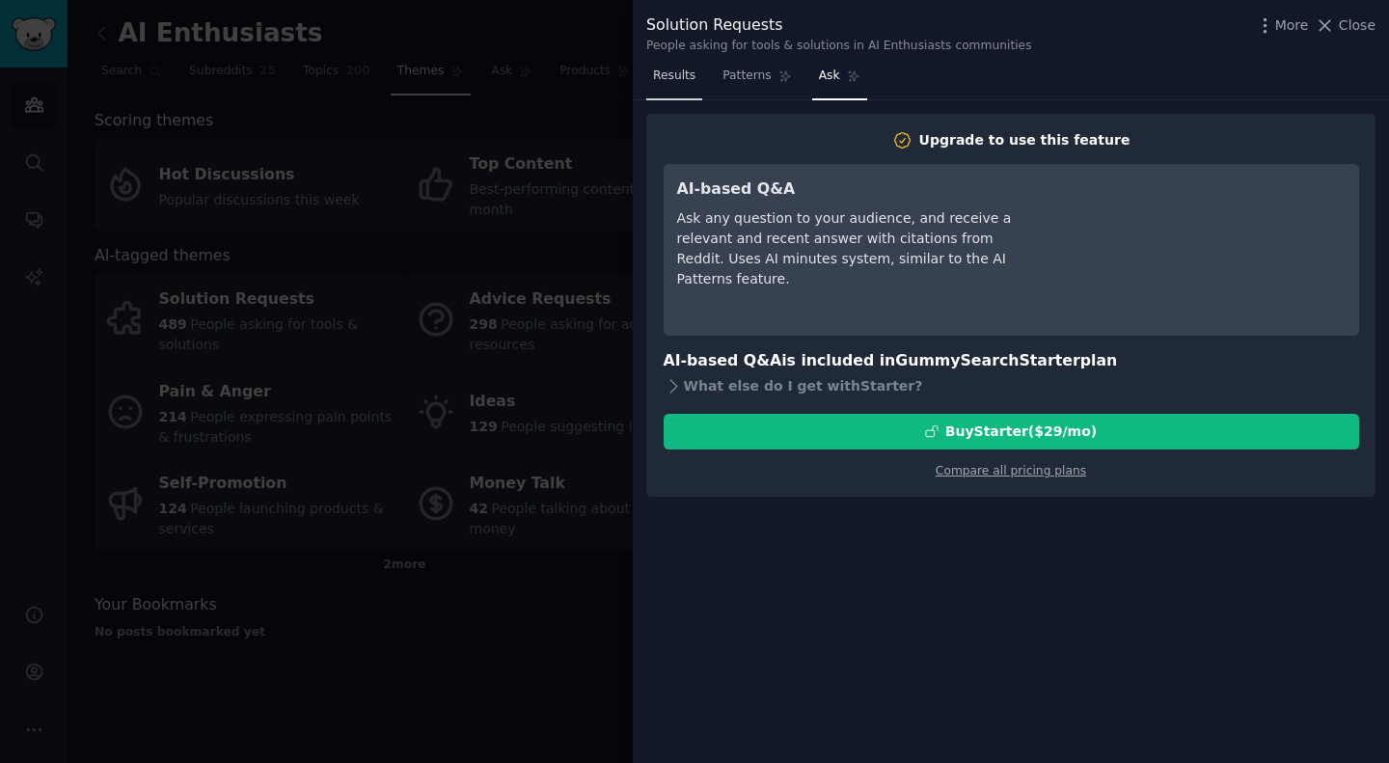
click at [665, 83] on span "Results" at bounding box center [674, 76] width 42 height 17
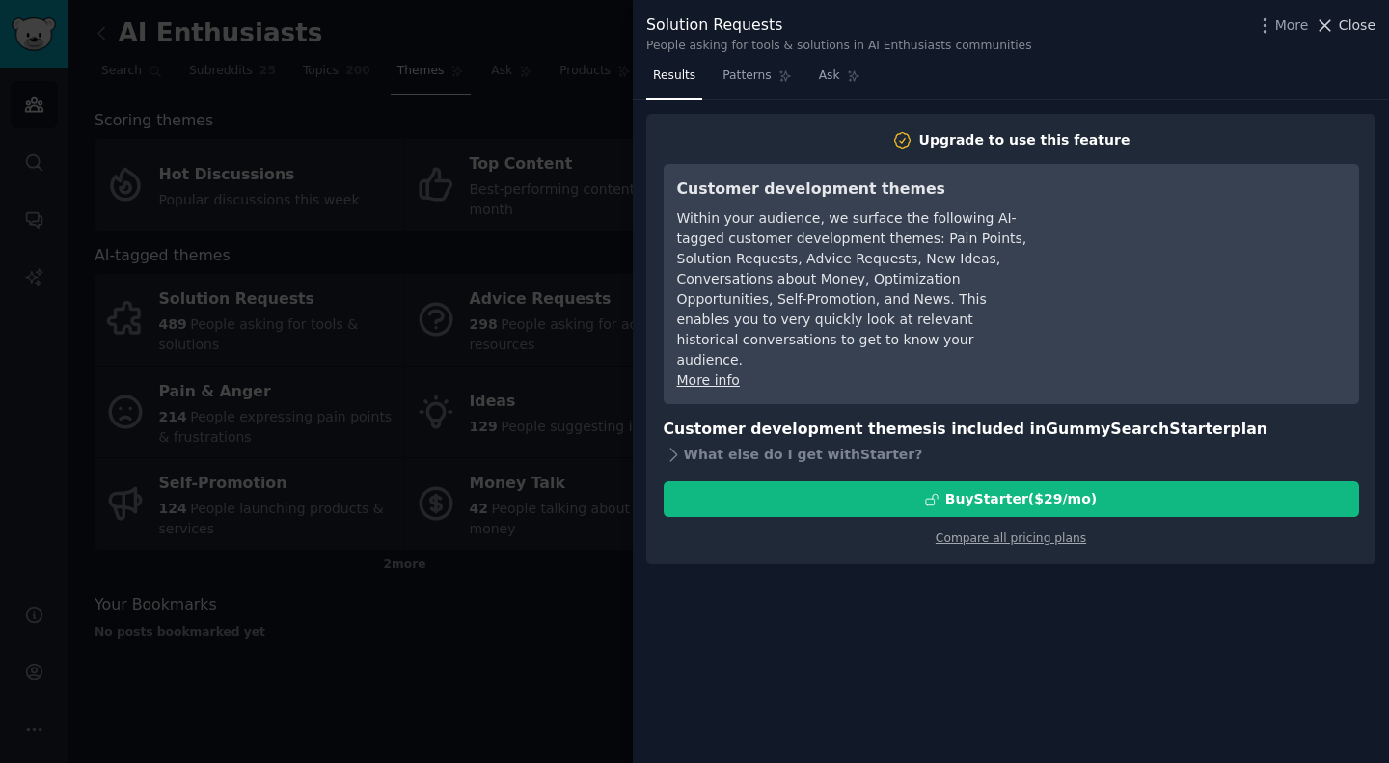
click at [1352, 21] on span "Close" at bounding box center [1357, 25] width 37 height 20
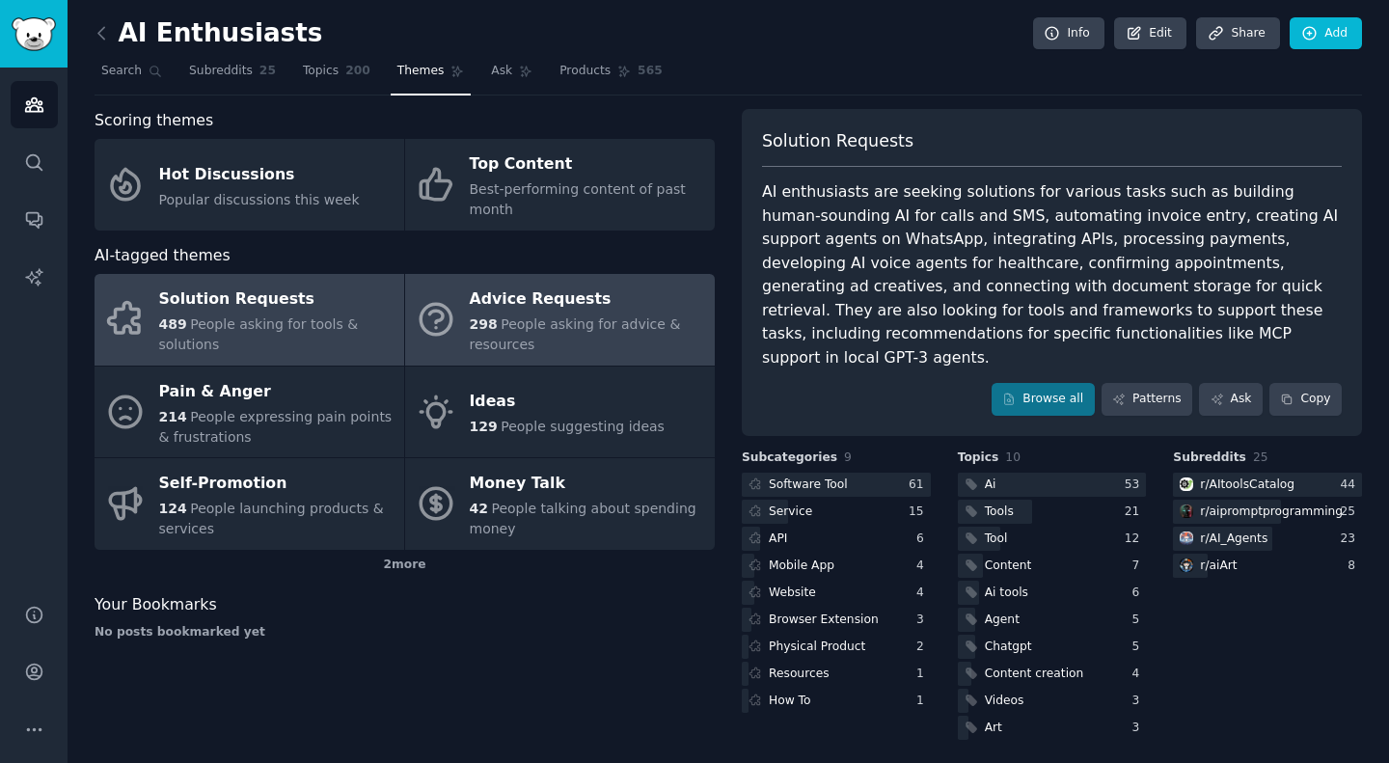
click at [531, 318] on div "298 People asking for advice & resources" at bounding box center [587, 335] width 235 height 41
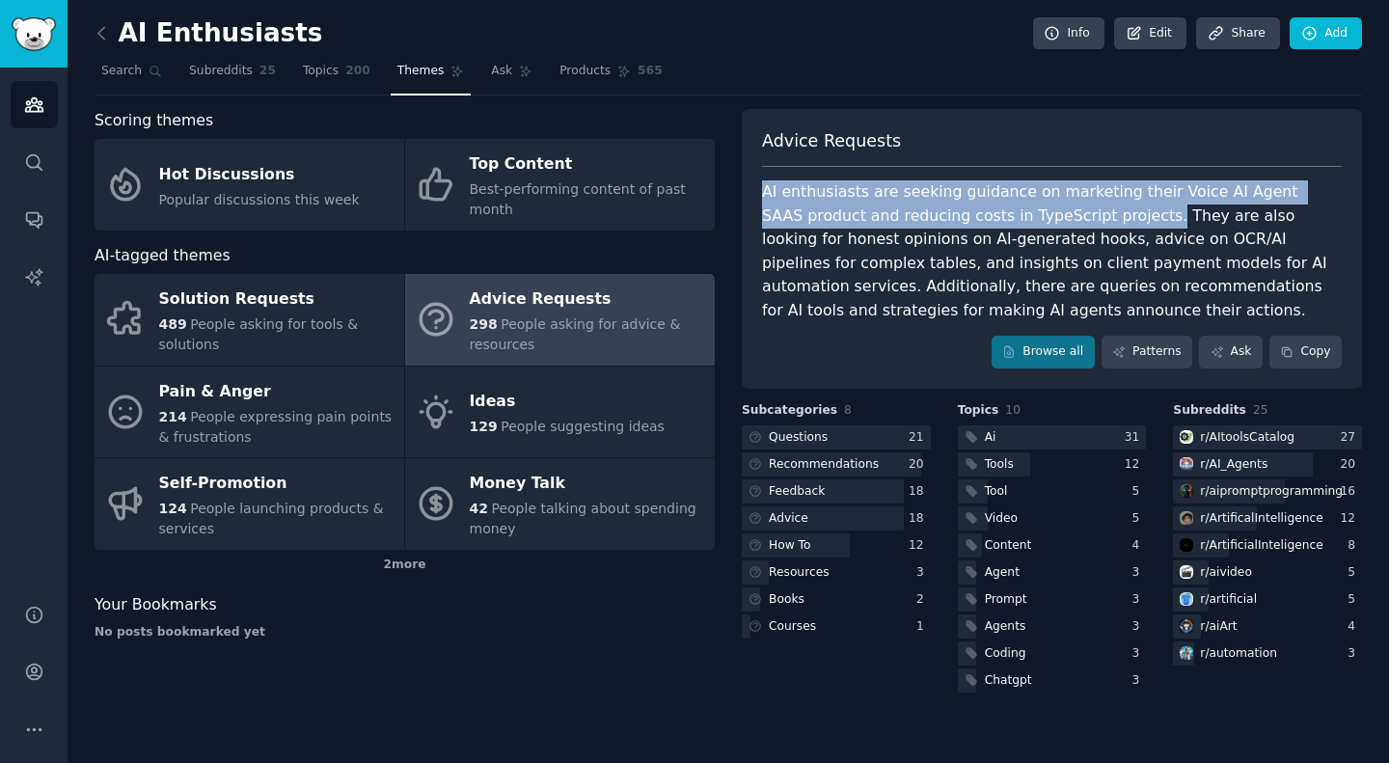
drag, startPoint x: 761, startPoint y: 179, endPoint x: 1038, endPoint y: 221, distance: 280.0
click at [1038, 221] on div "Advice Requests AI enthusiasts are seeking guidance on marketing their Voice AI…" at bounding box center [1052, 249] width 620 height 280
click at [1038, 221] on div "AI enthusiasts are seeking guidance on marketing their Voice AI Agent SAAS prod…" at bounding box center [1052, 251] width 580 height 142
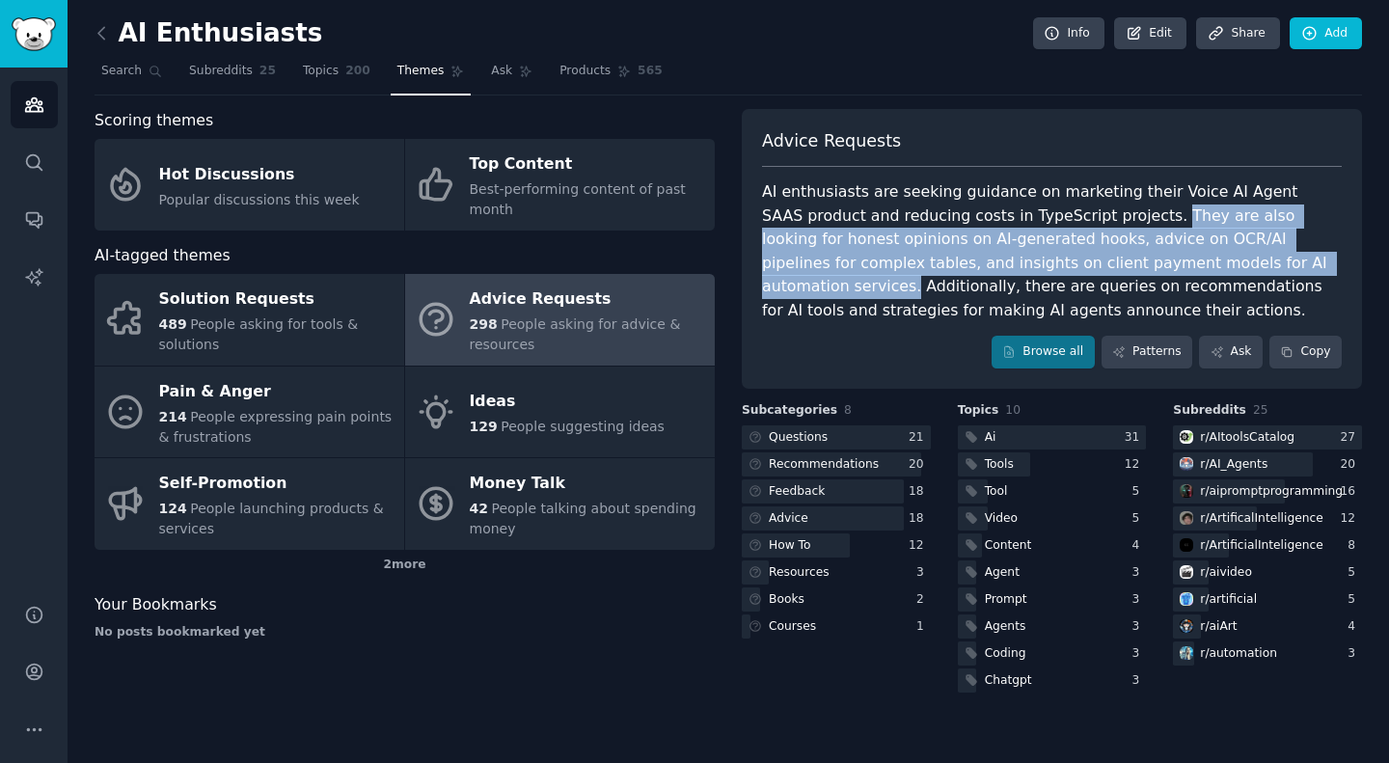
drag, startPoint x: 1044, startPoint y: 214, endPoint x: 1117, endPoint y: 263, distance: 88.3
click at [1117, 263] on div "AI enthusiasts are seeking guidance on marketing their Voice AI Agent SAAS prod…" at bounding box center [1052, 251] width 580 height 142
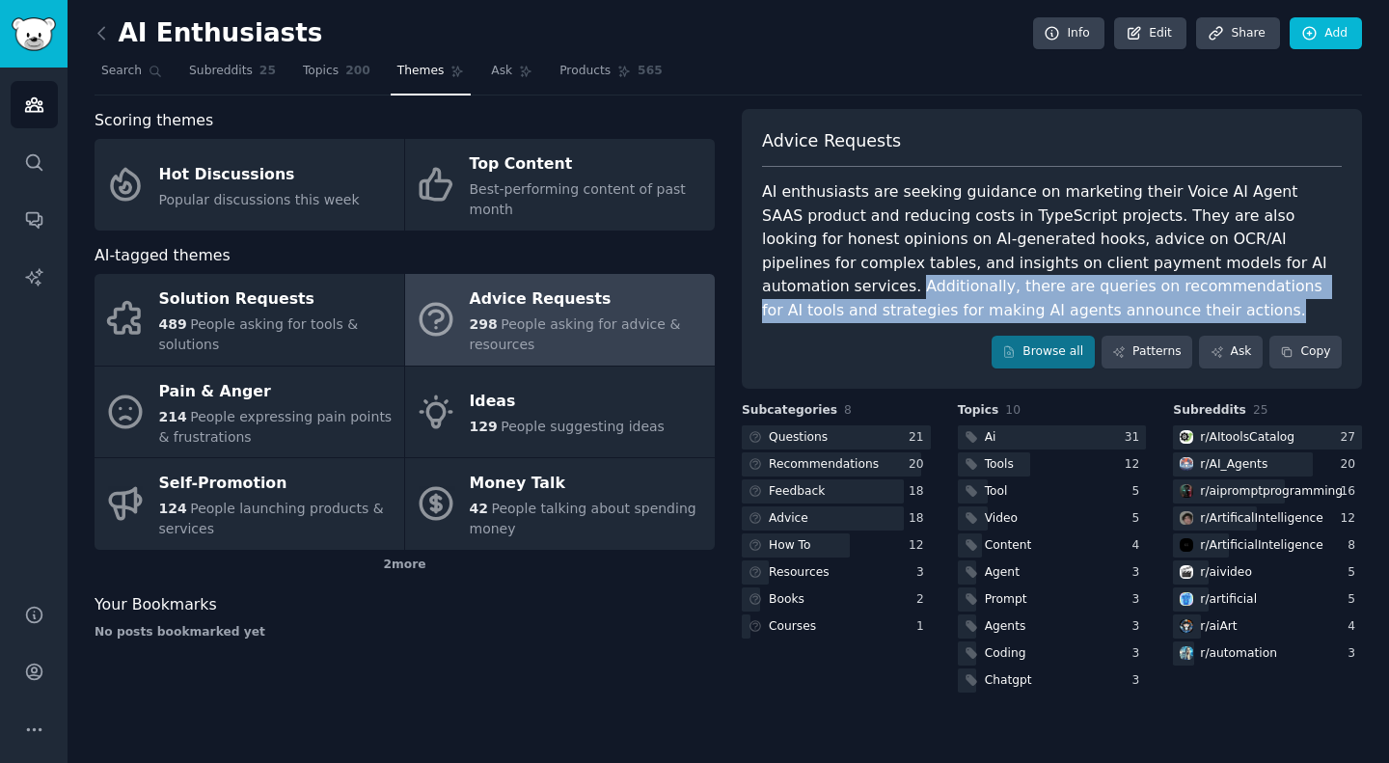
drag, startPoint x: 1126, startPoint y: 261, endPoint x: 880, endPoint y: 322, distance: 253.4
click at [880, 322] on div "Advice Requests AI enthusiasts are seeking guidance on marketing their Voice AI…" at bounding box center [1052, 249] width 620 height 280
click at [1030, 342] on link "Browse all" at bounding box center [1043, 352] width 103 height 33
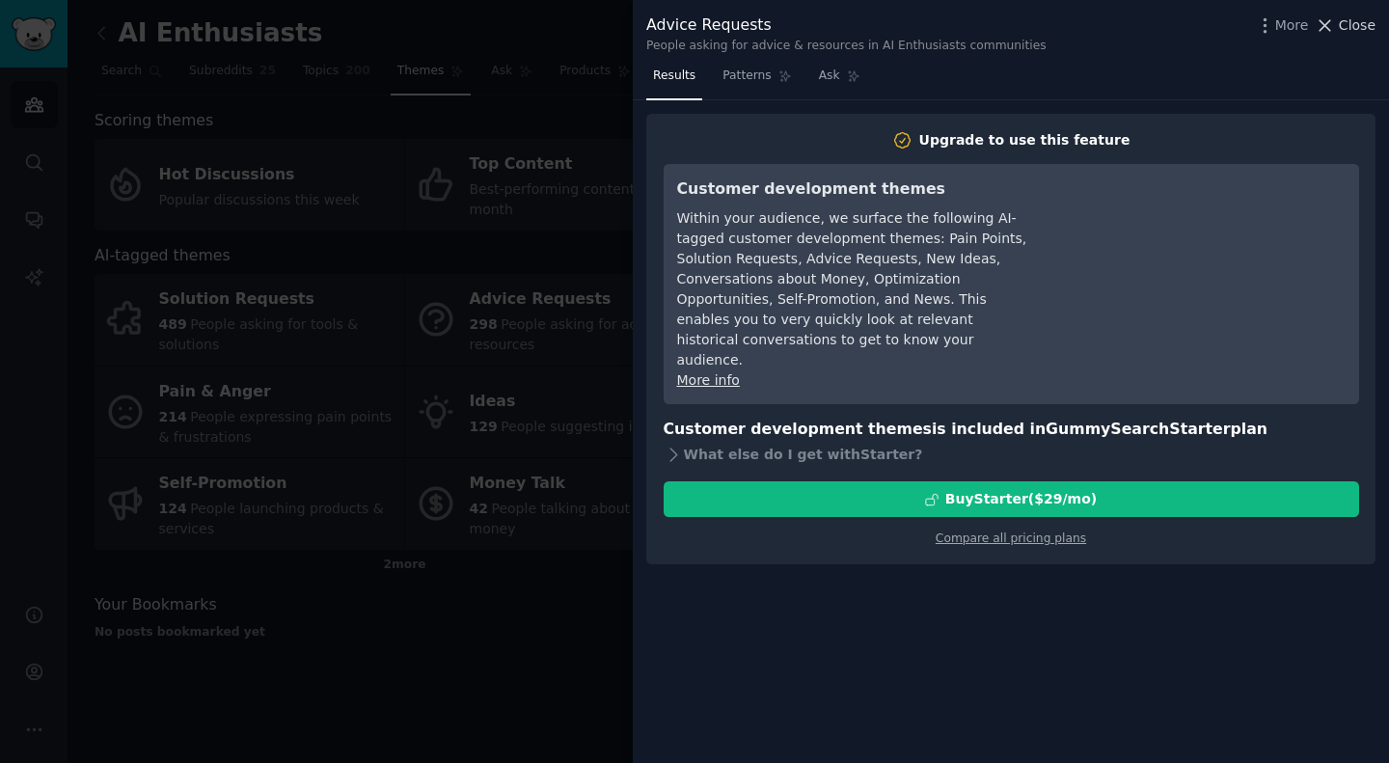
click at [1335, 33] on icon at bounding box center [1325, 25] width 20 height 20
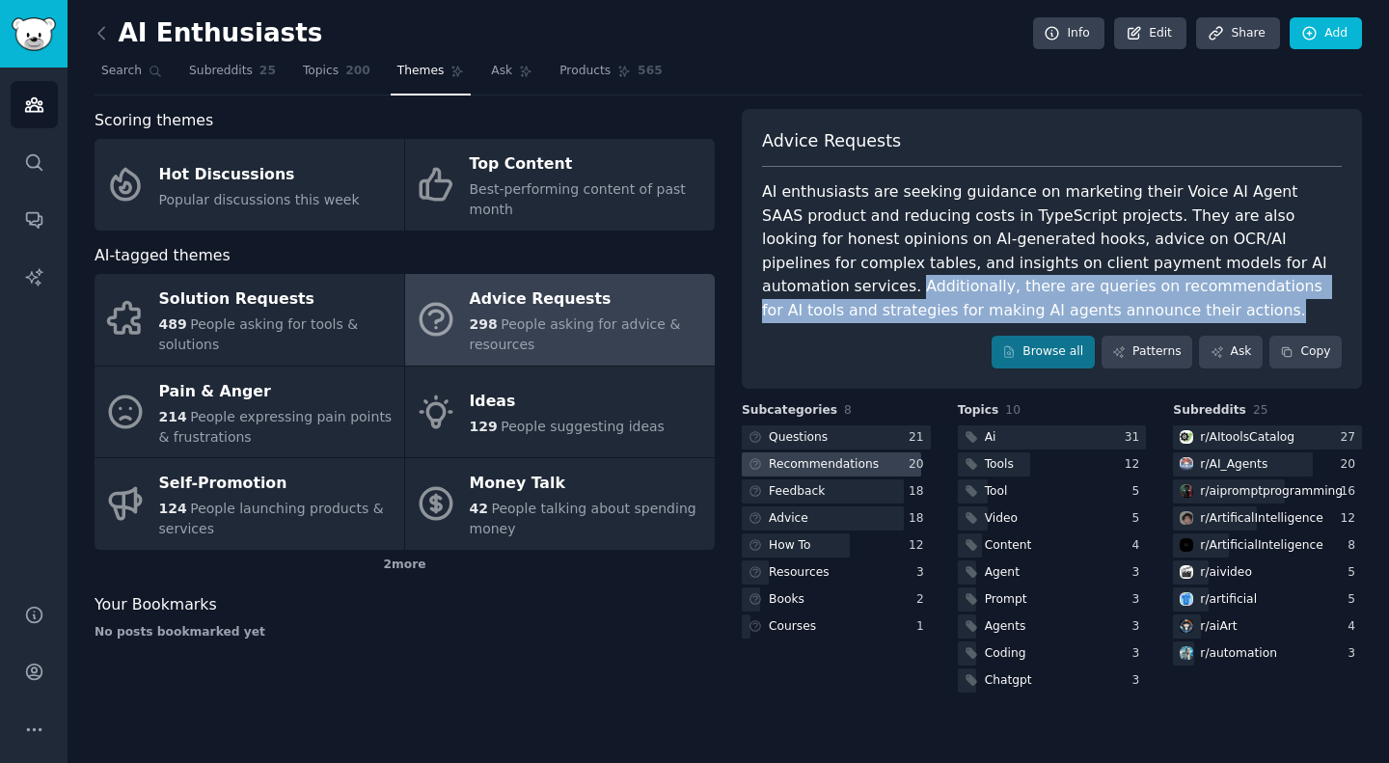
click at [826, 467] on div "Recommendations" at bounding box center [824, 464] width 110 height 17
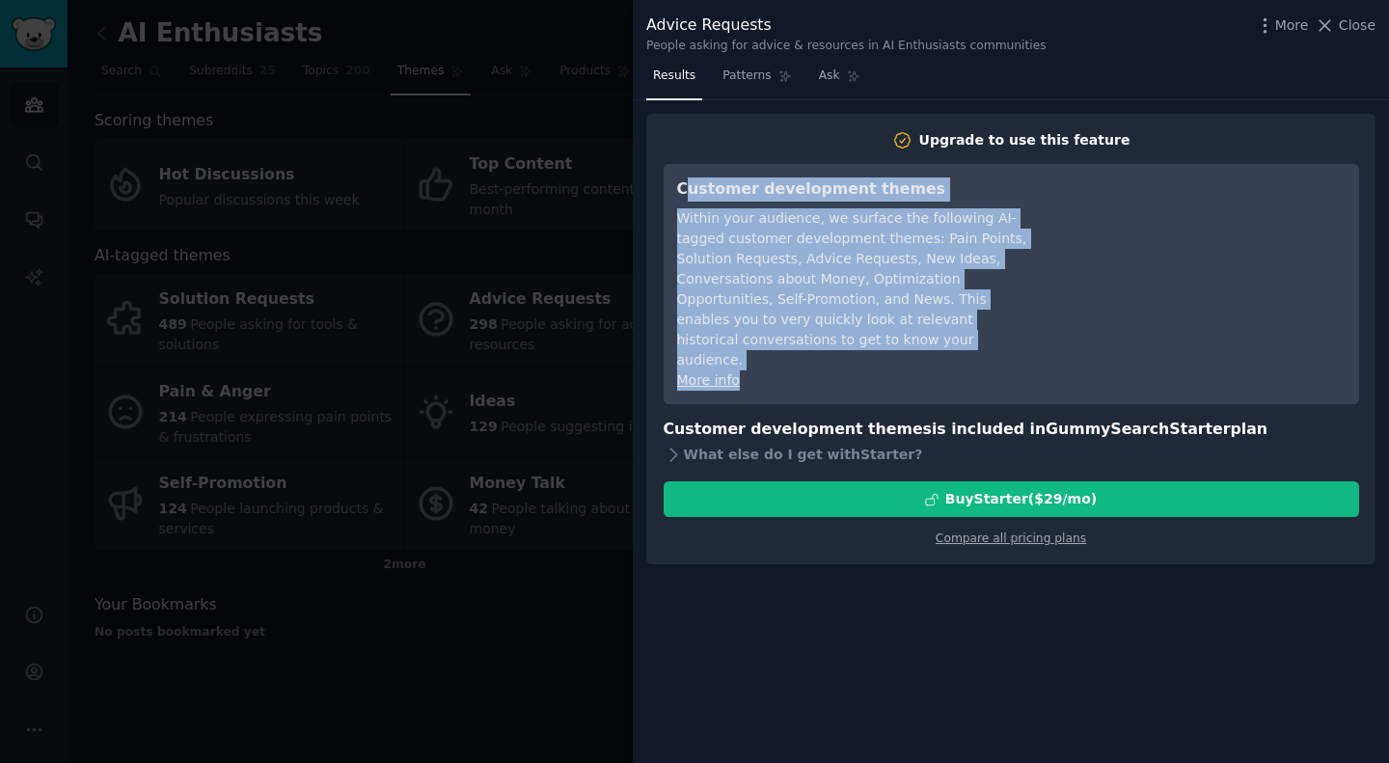
drag, startPoint x: 682, startPoint y: 180, endPoint x: 945, endPoint y: 335, distance: 305.3
click at [945, 335] on div "Customer development themes Within your audience, we surface the following AI-t…" at bounding box center [853, 284] width 352 height 213
click at [1335, 24] on icon at bounding box center [1325, 25] width 20 height 20
